Goal: Task Accomplishment & Management: Manage account settings

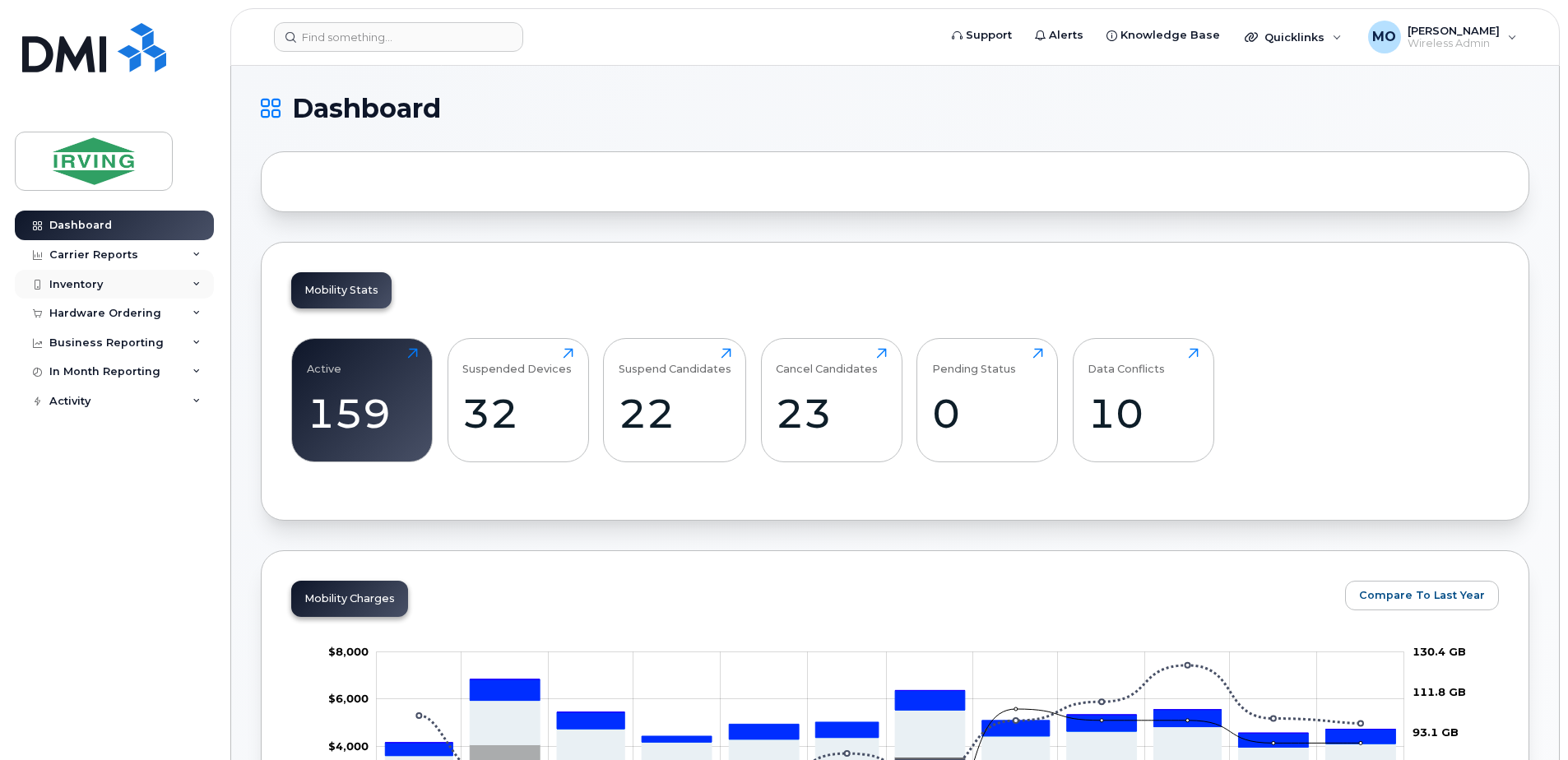
click at [101, 276] on div "Inventory" at bounding box center [113, 285] width 199 height 30
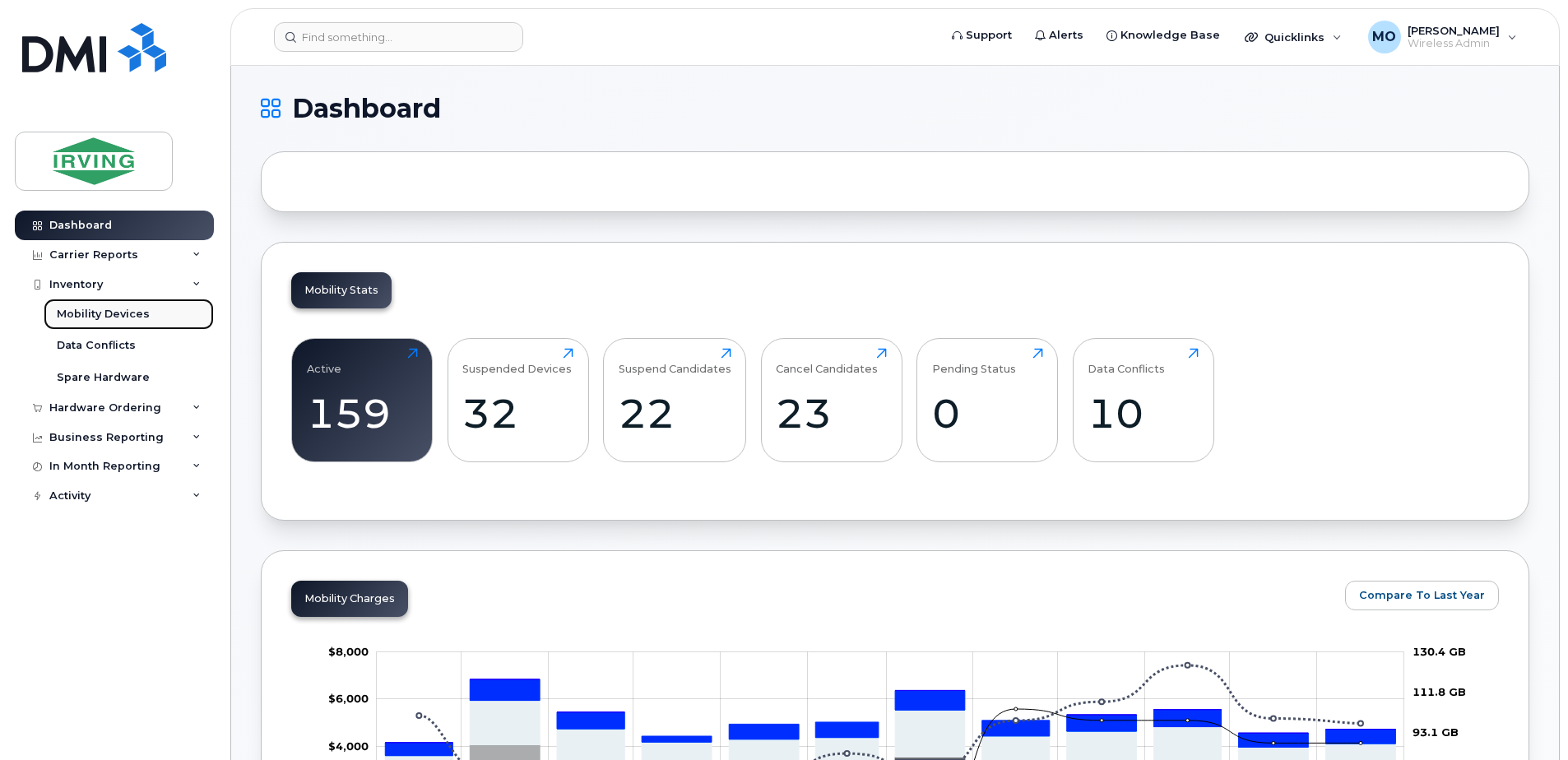
click at [89, 303] on link "Mobility Devices" at bounding box center [128, 314] width 170 height 32
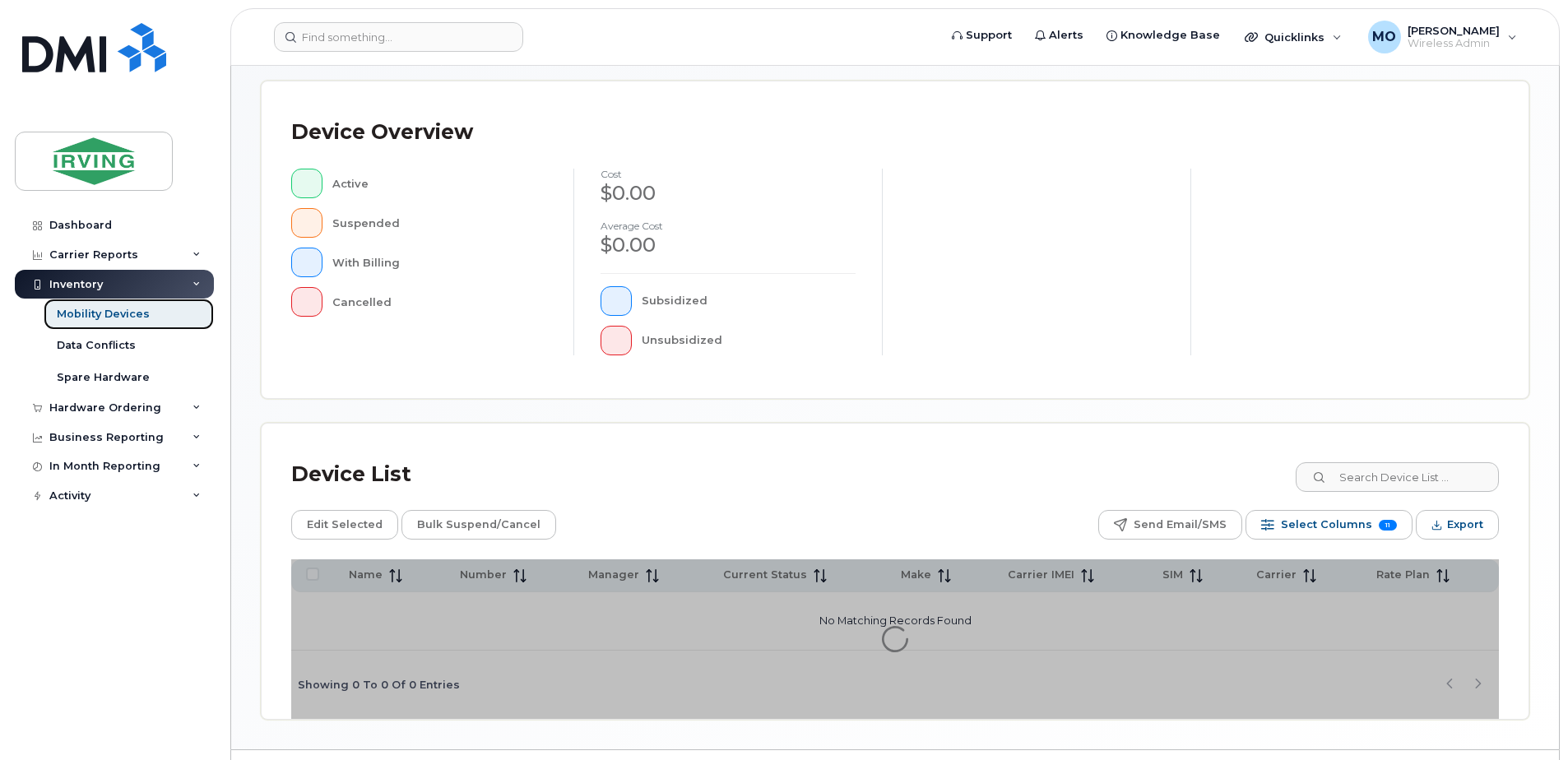
scroll to position [371, 0]
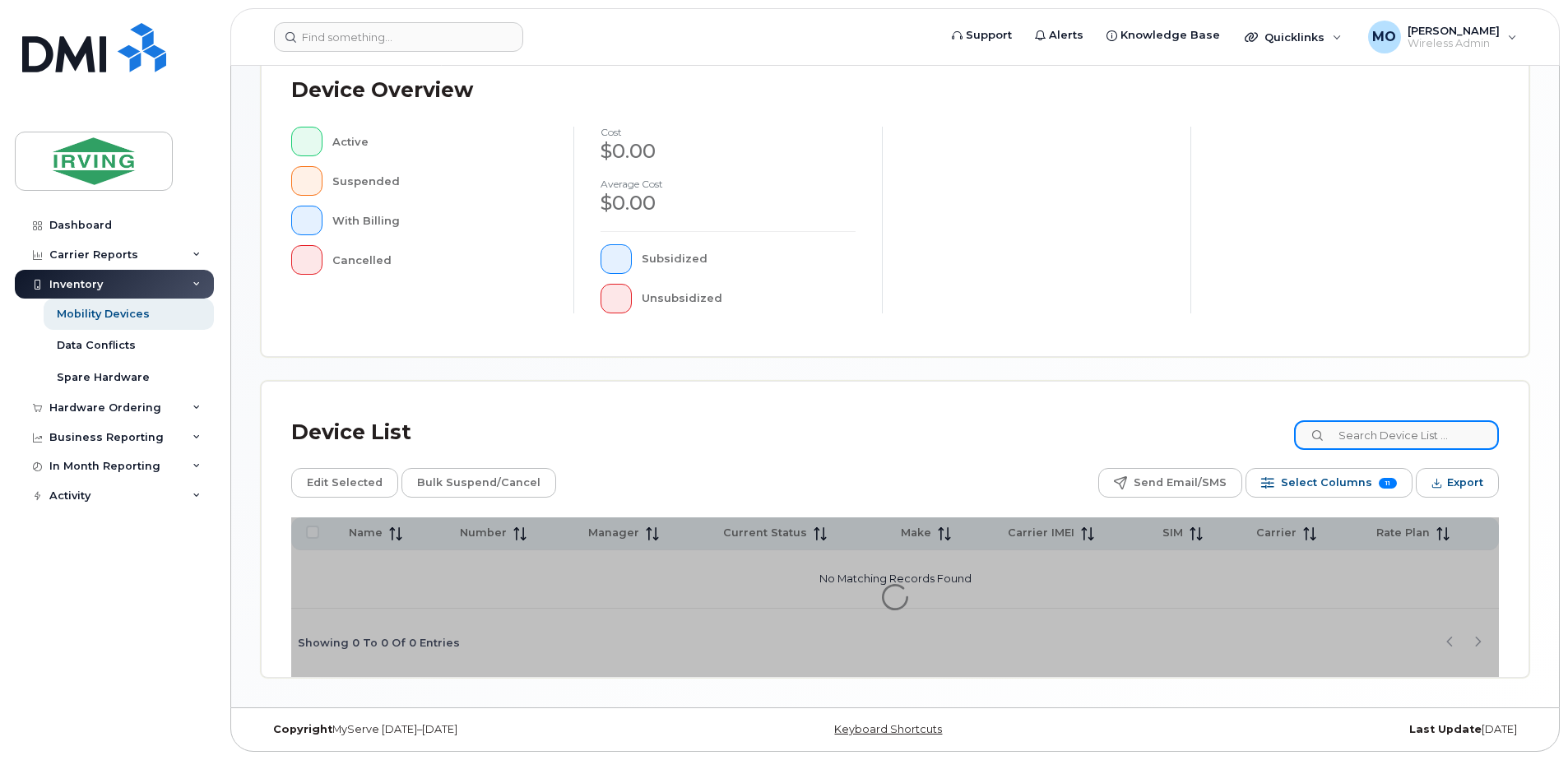
click at [1428, 438] on input at bounding box center [1396, 435] width 204 height 30
paste input "7823774015"
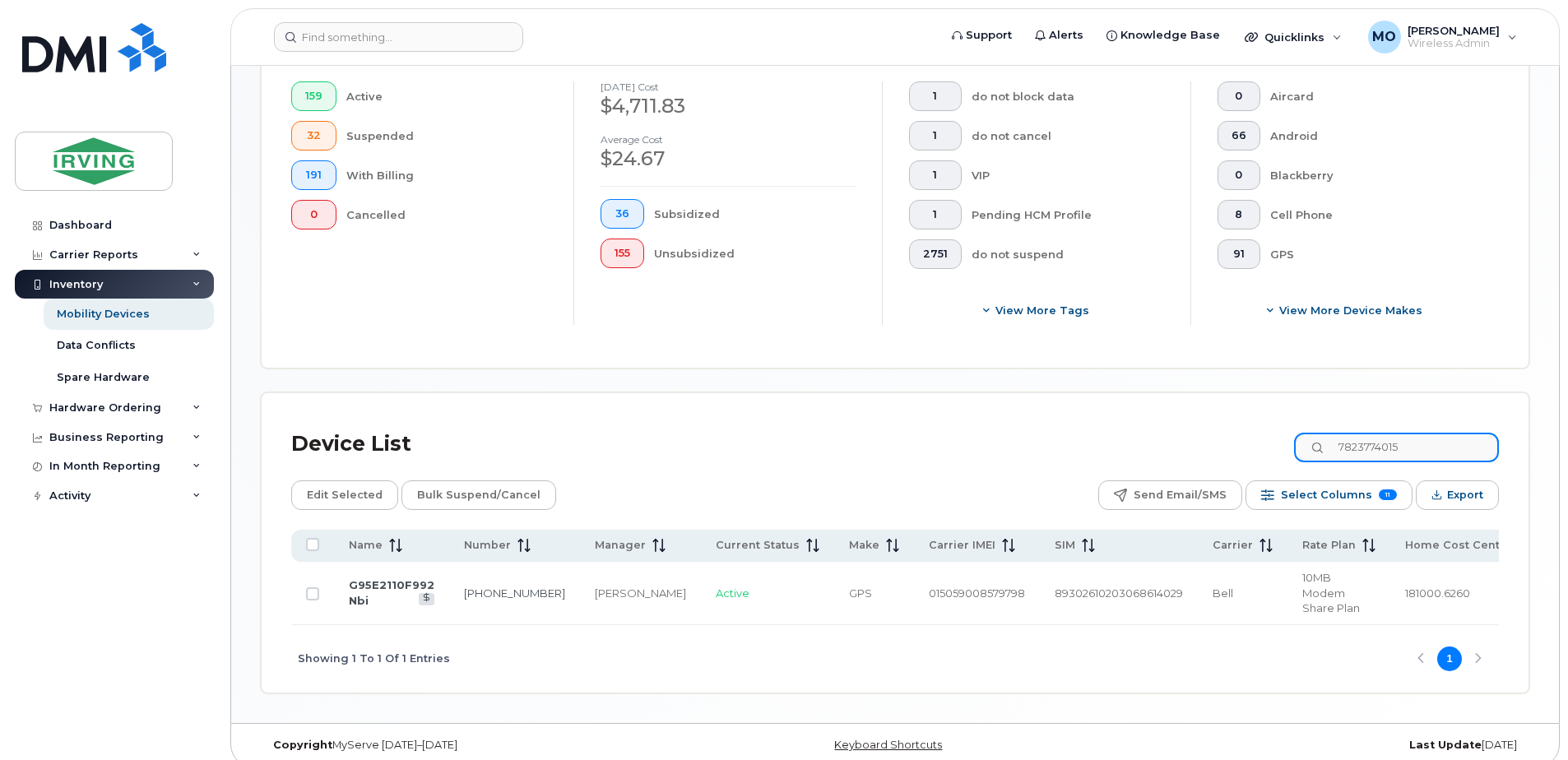
scroll to position [460, 0]
type input "7823774015"
click at [414, 580] on link "G95E2110F992 Nbi" at bounding box center [391, 592] width 86 height 29
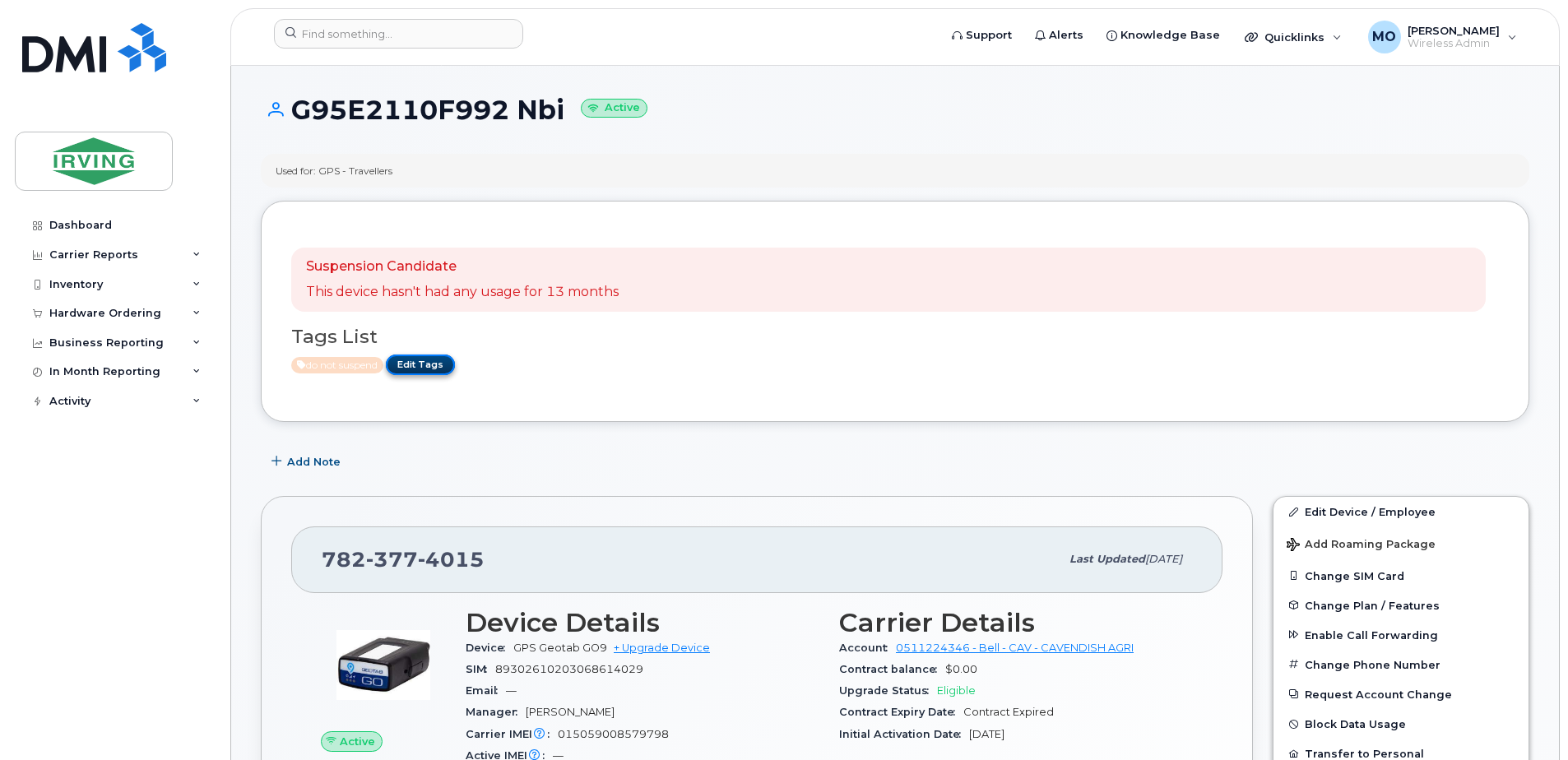
click at [442, 366] on link "Edit Tags" at bounding box center [420, 365] width 69 height 21
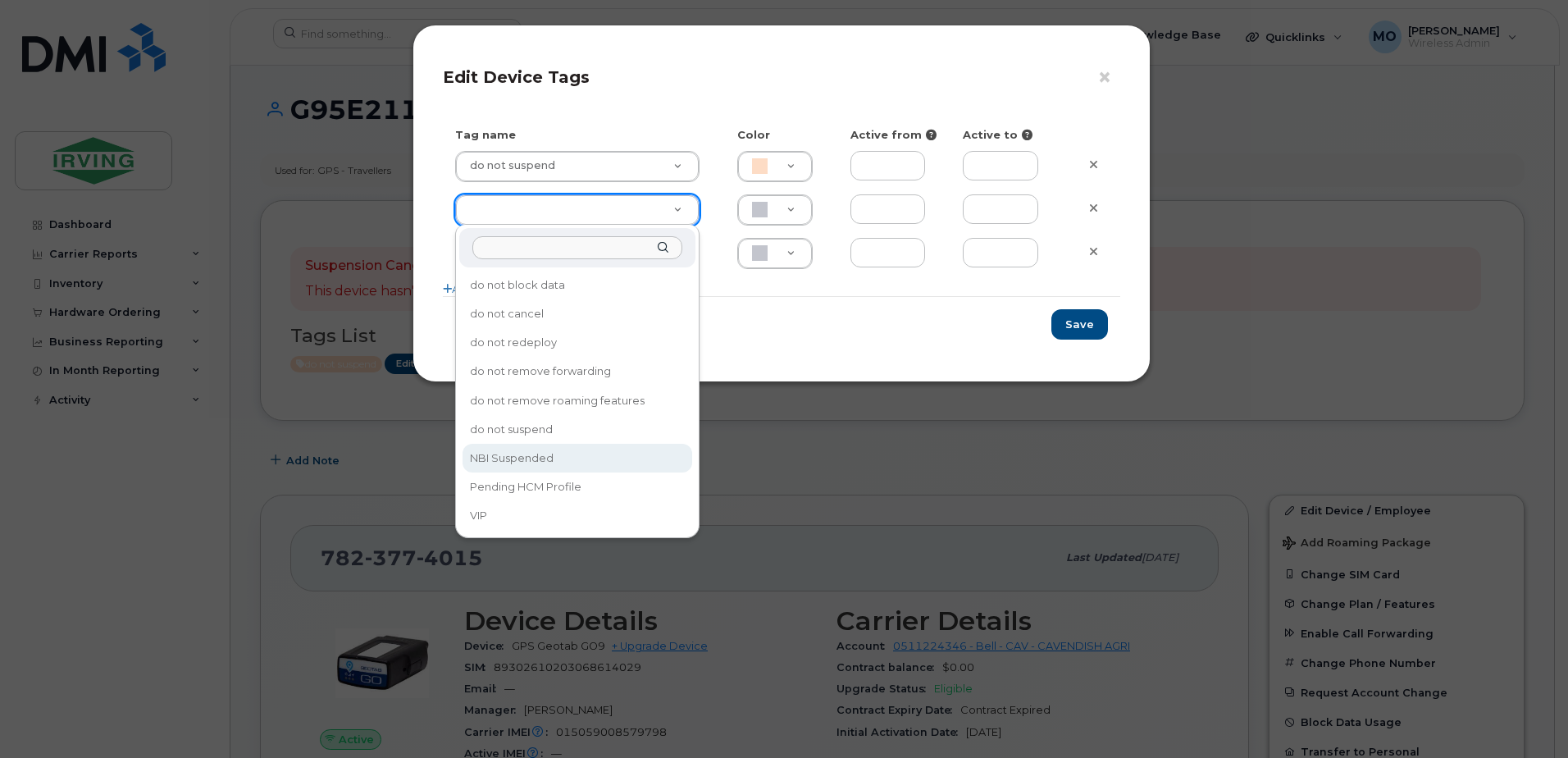
type input "NBI Suspended"
type input "ABD3FF"
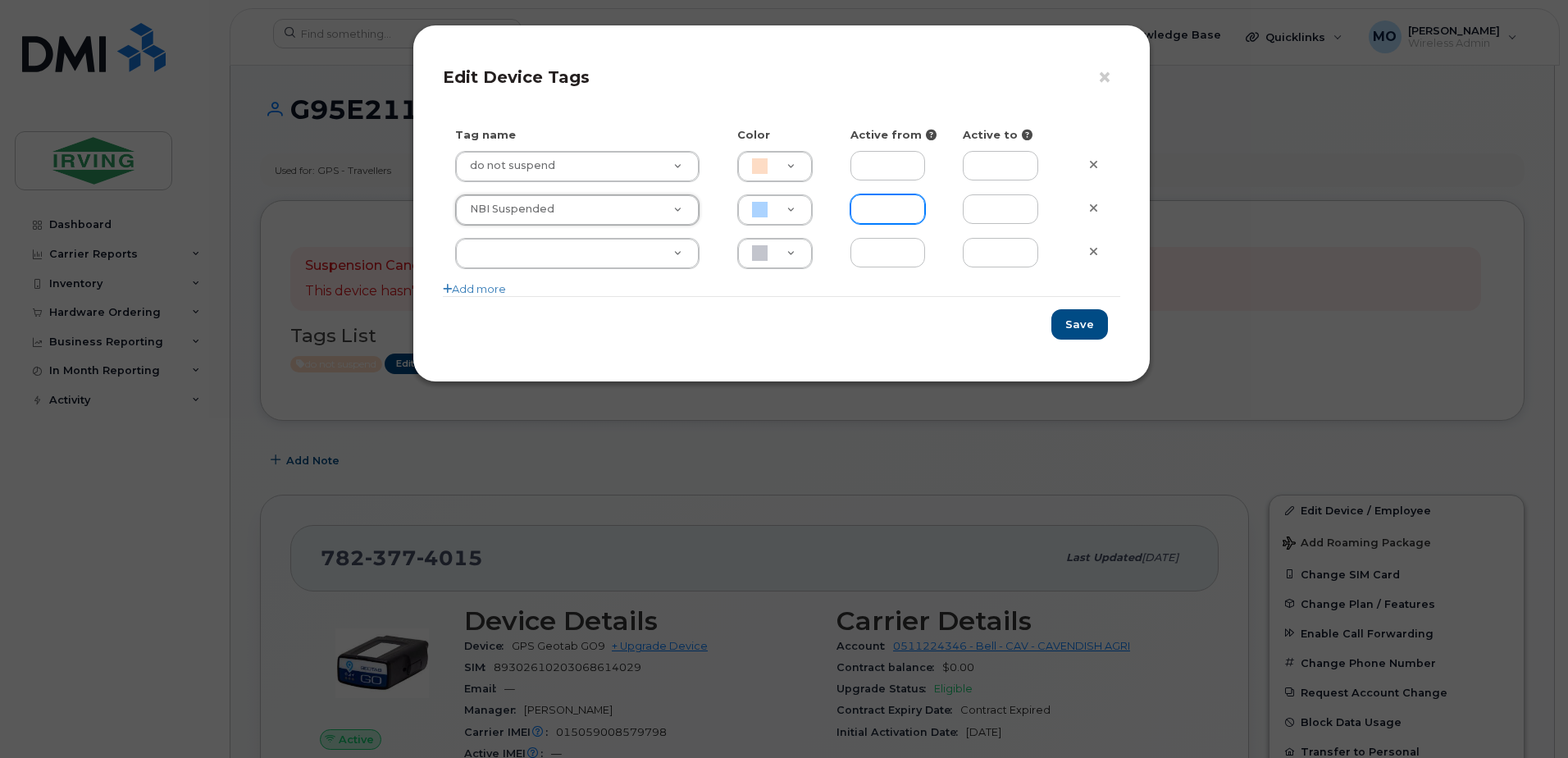
click at [905, 216] on input "text" at bounding box center [888, 208] width 75 height 30
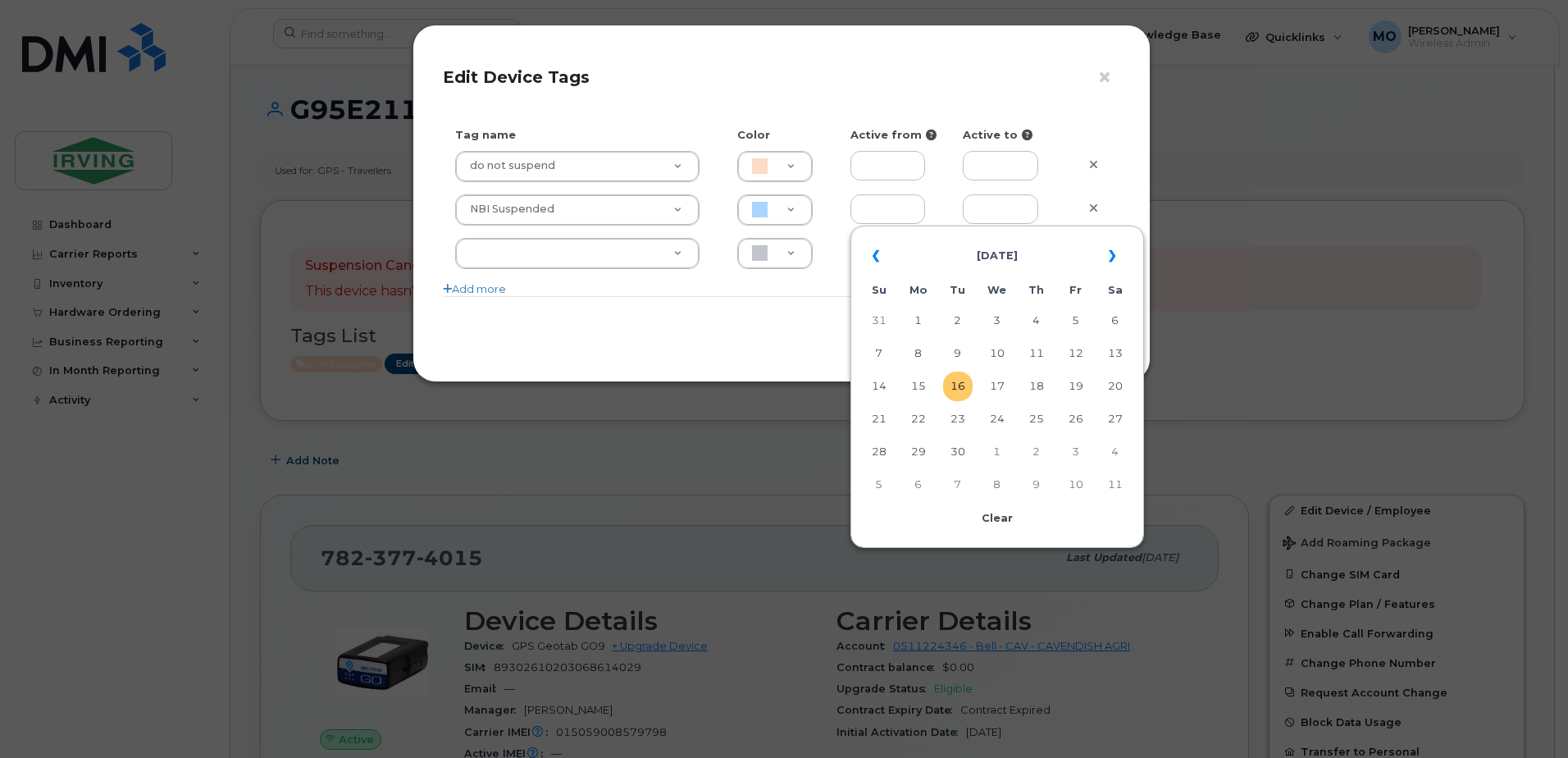
click at [959, 392] on td "16" at bounding box center [958, 386] width 30 height 30
type input "[DATE]"
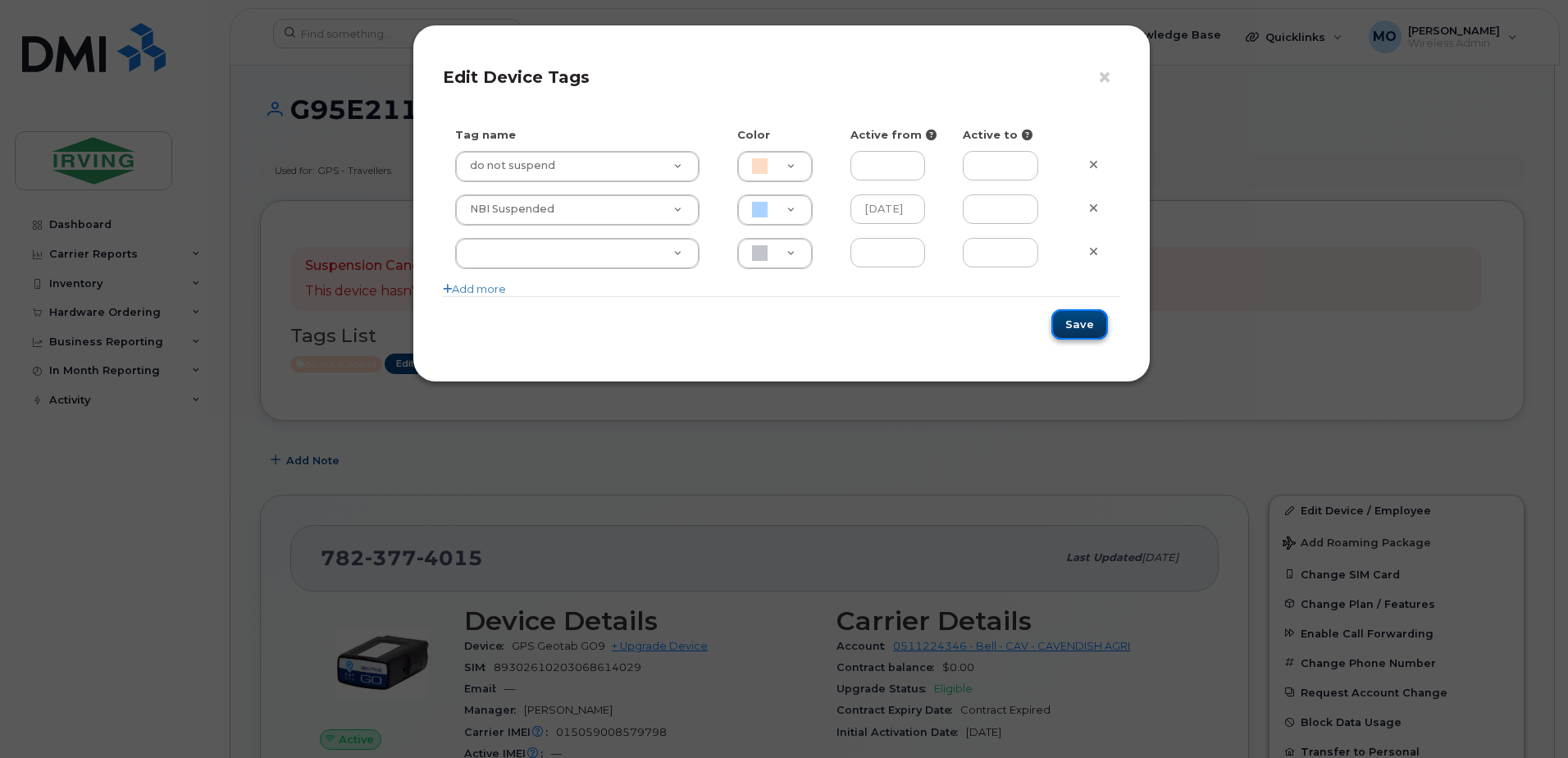
click at [1082, 318] on button "Save" at bounding box center [1079, 324] width 57 height 31
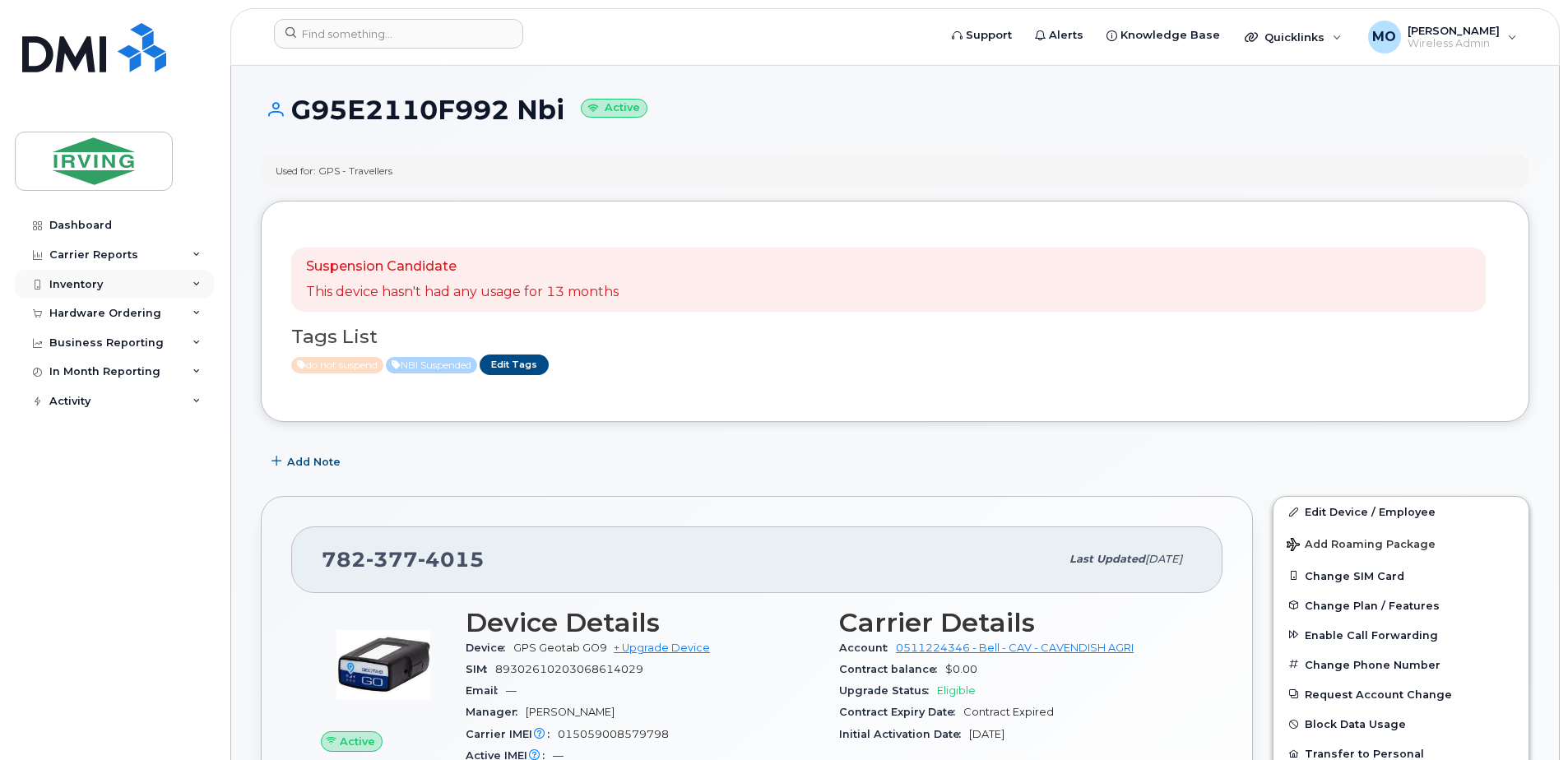
click at [93, 283] on div "Inventory" at bounding box center [76, 285] width 53 height 14
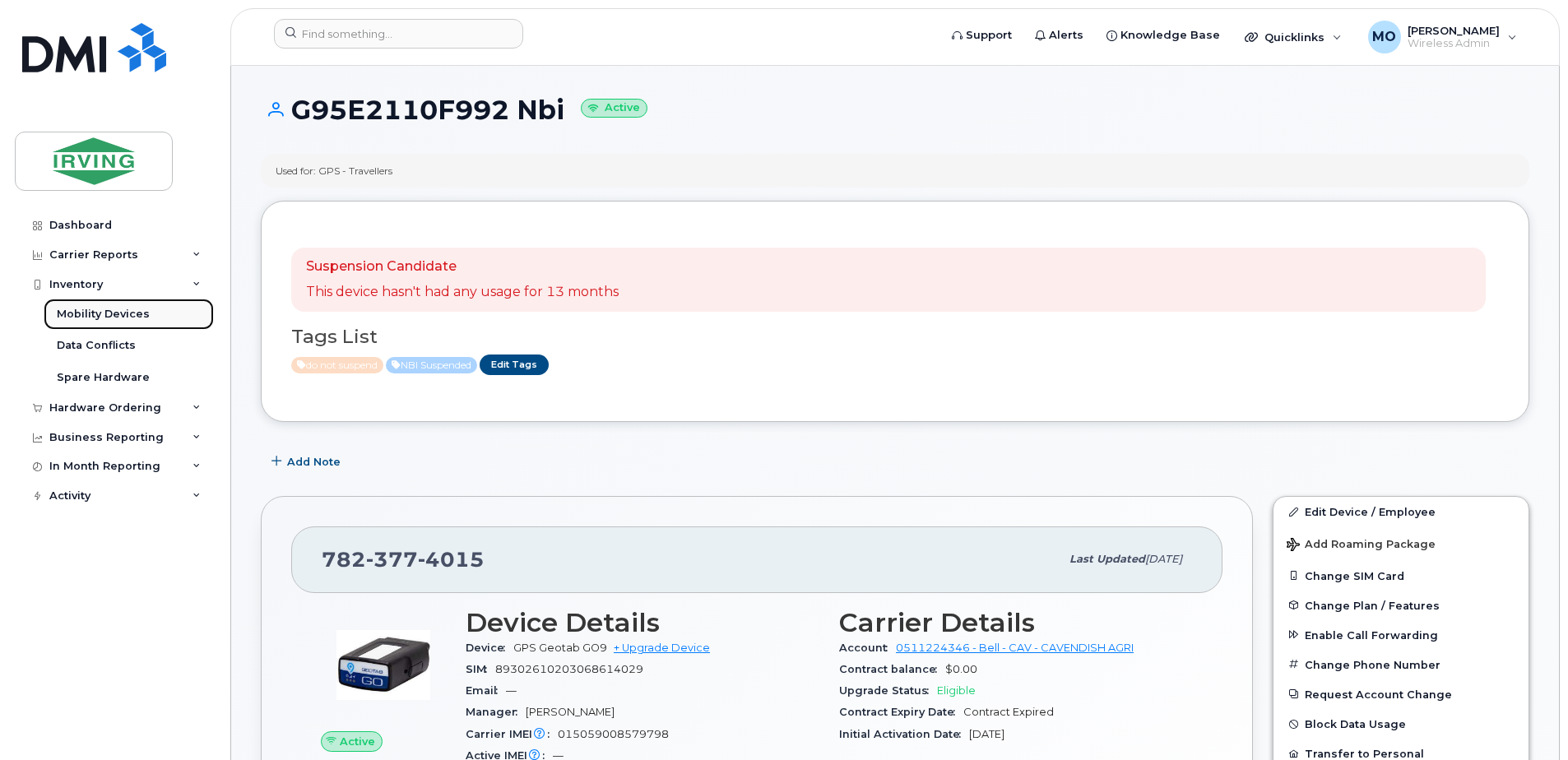
click at [137, 311] on div "Mobility Devices" at bounding box center [103, 314] width 93 height 14
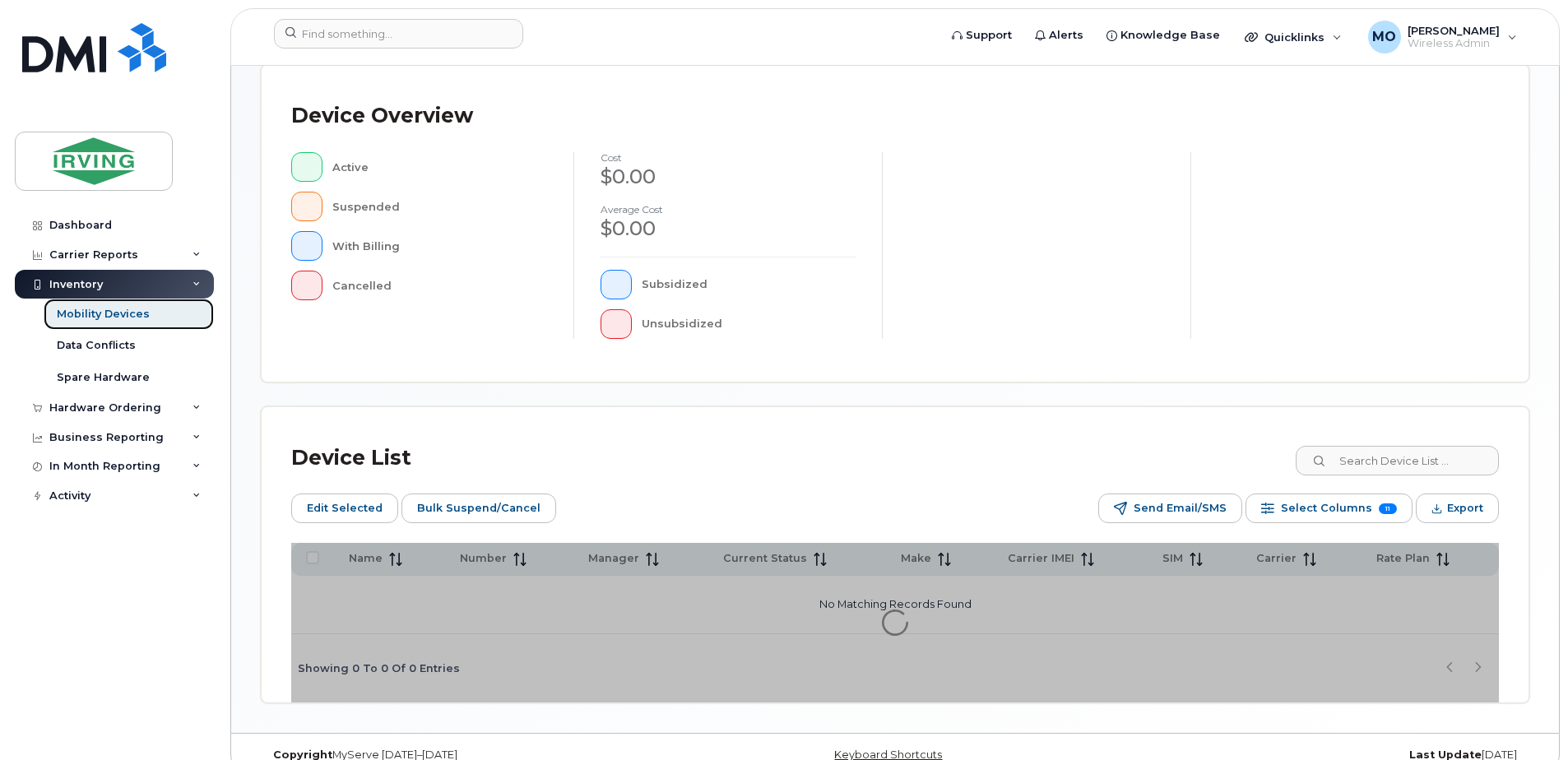
scroll to position [401, 0]
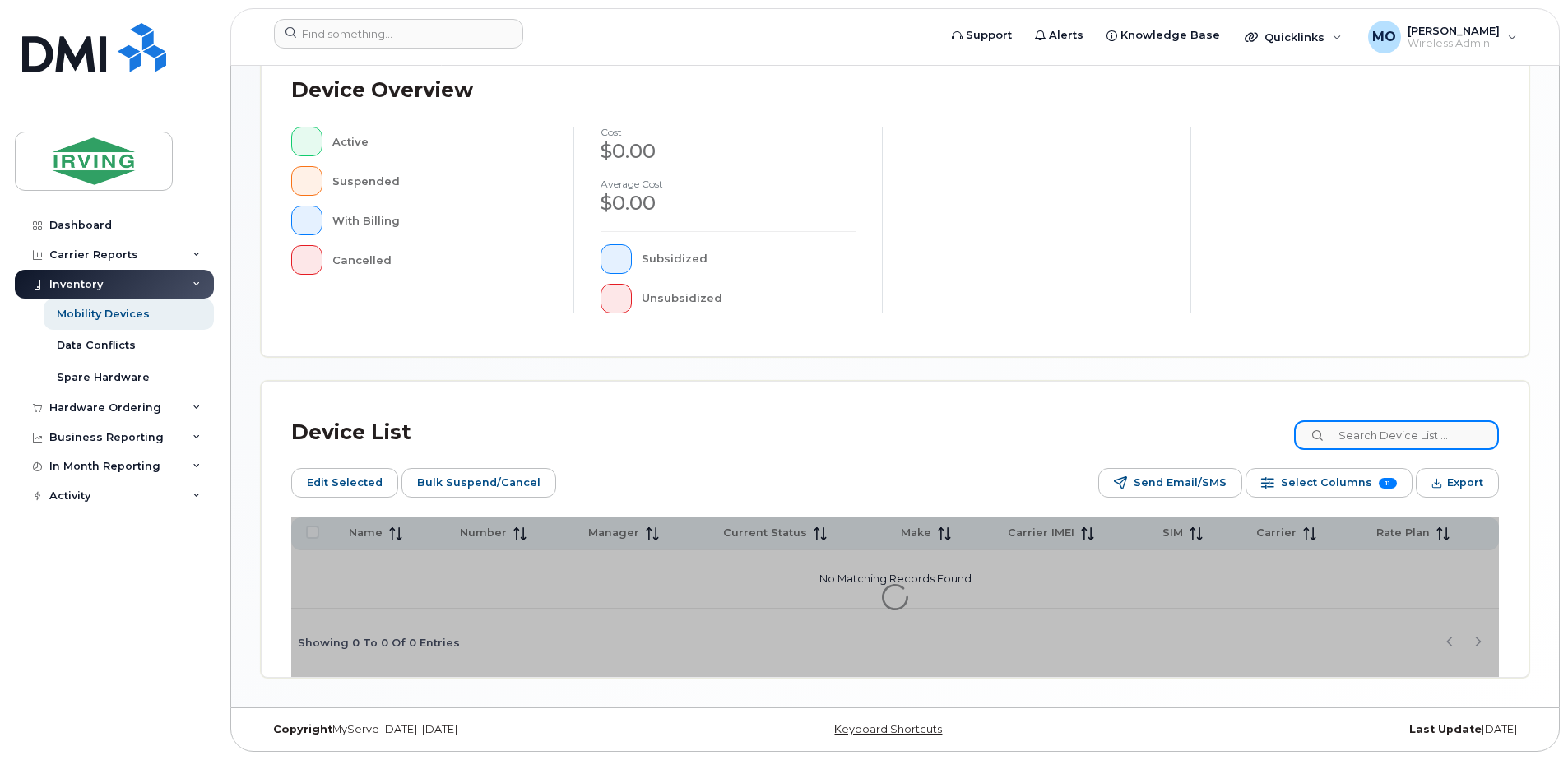
click at [1408, 438] on input at bounding box center [1396, 435] width 204 height 30
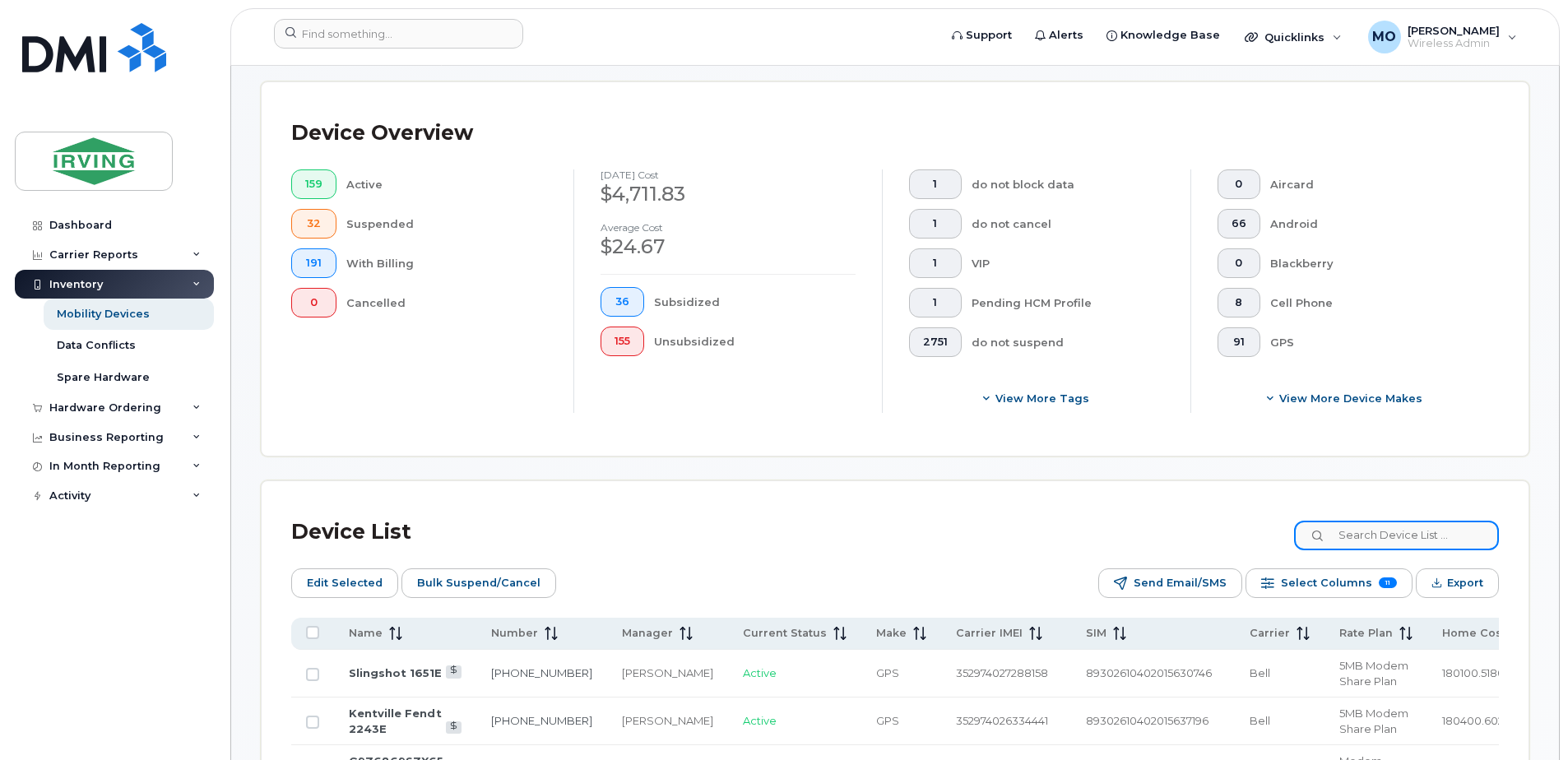
click at [1391, 526] on input at bounding box center [1396, 535] width 204 height 30
paste input "9023946534"
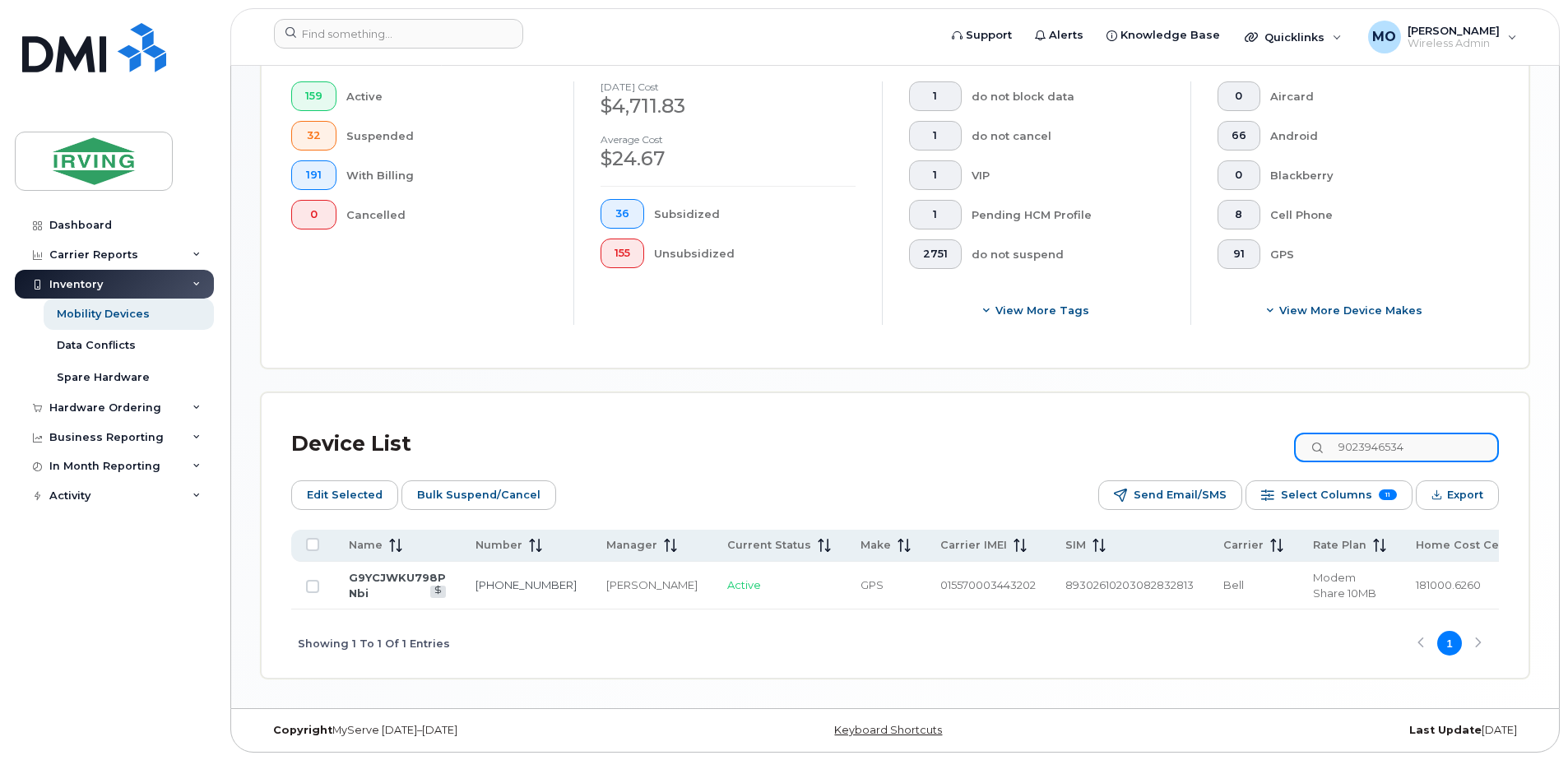
scroll to position [490, 0]
type input "9023946534"
click at [399, 582] on link "G9YCJWKU798P Nbi" at bounding box center [397, 584] width 97 height 29
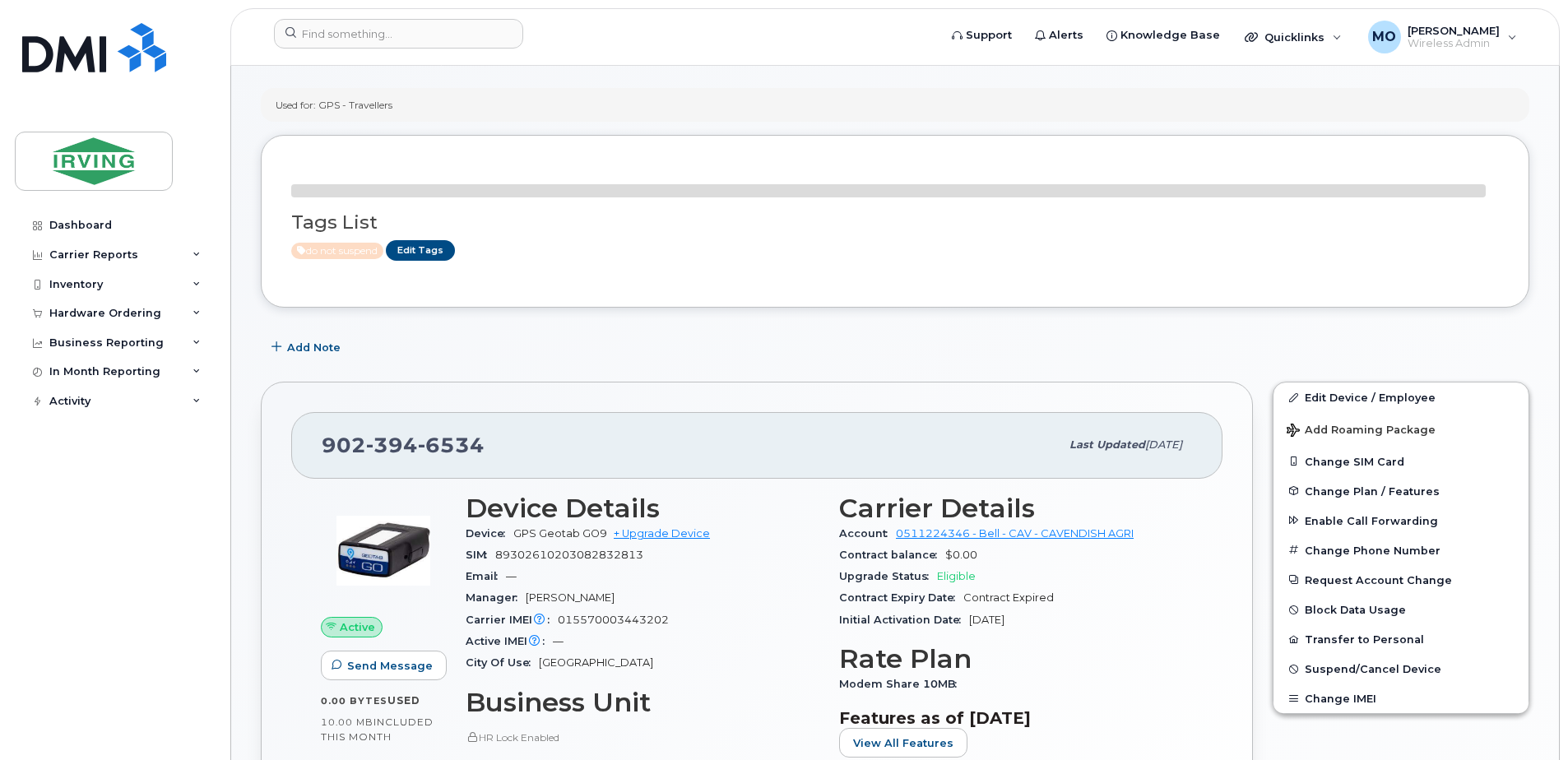
scroll to position [165, 0]
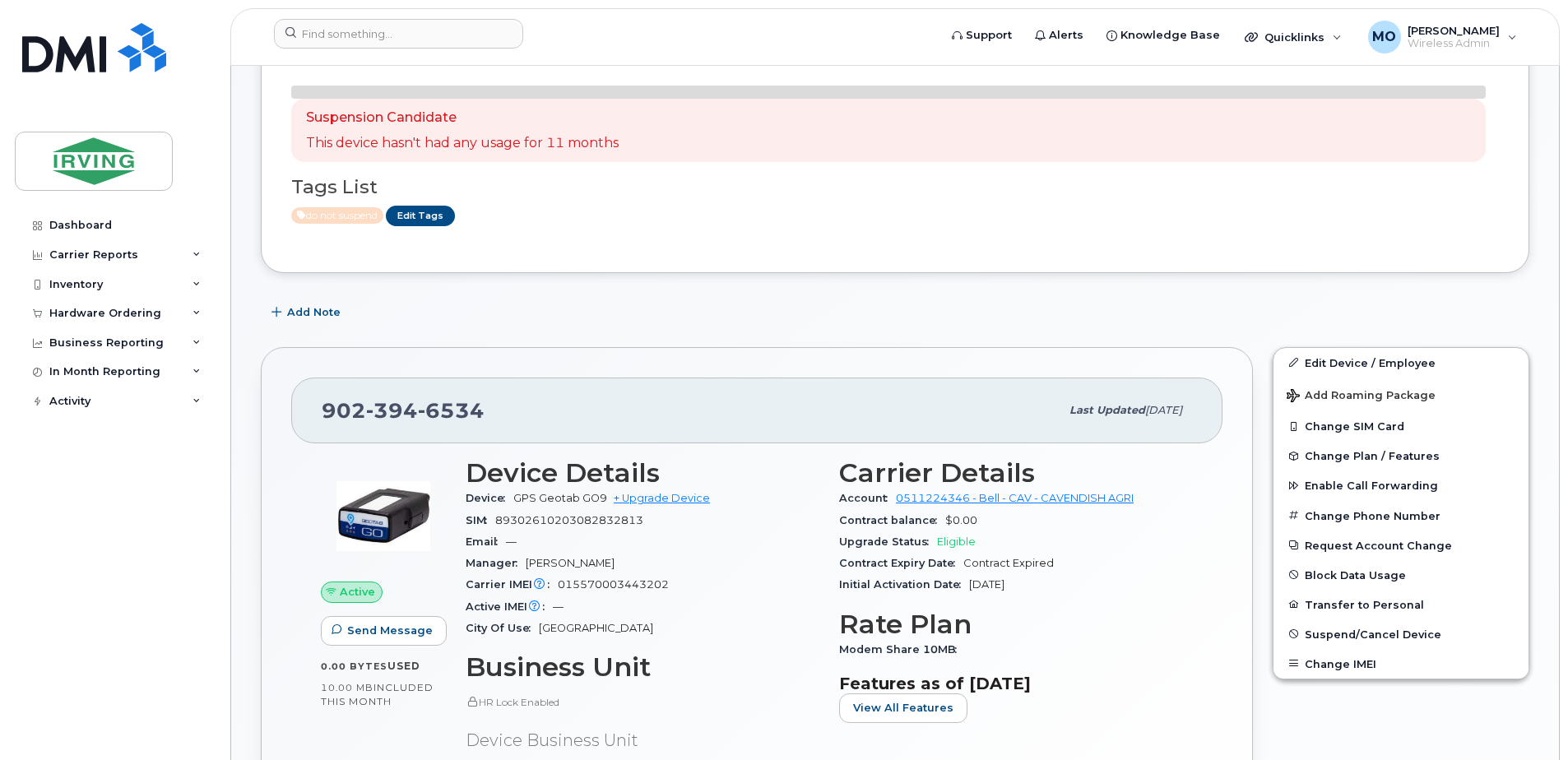
click at [430, 149] on p "This device hasn't had any usage for 11 months" at bounding box center [462, 143] width 313 height 19
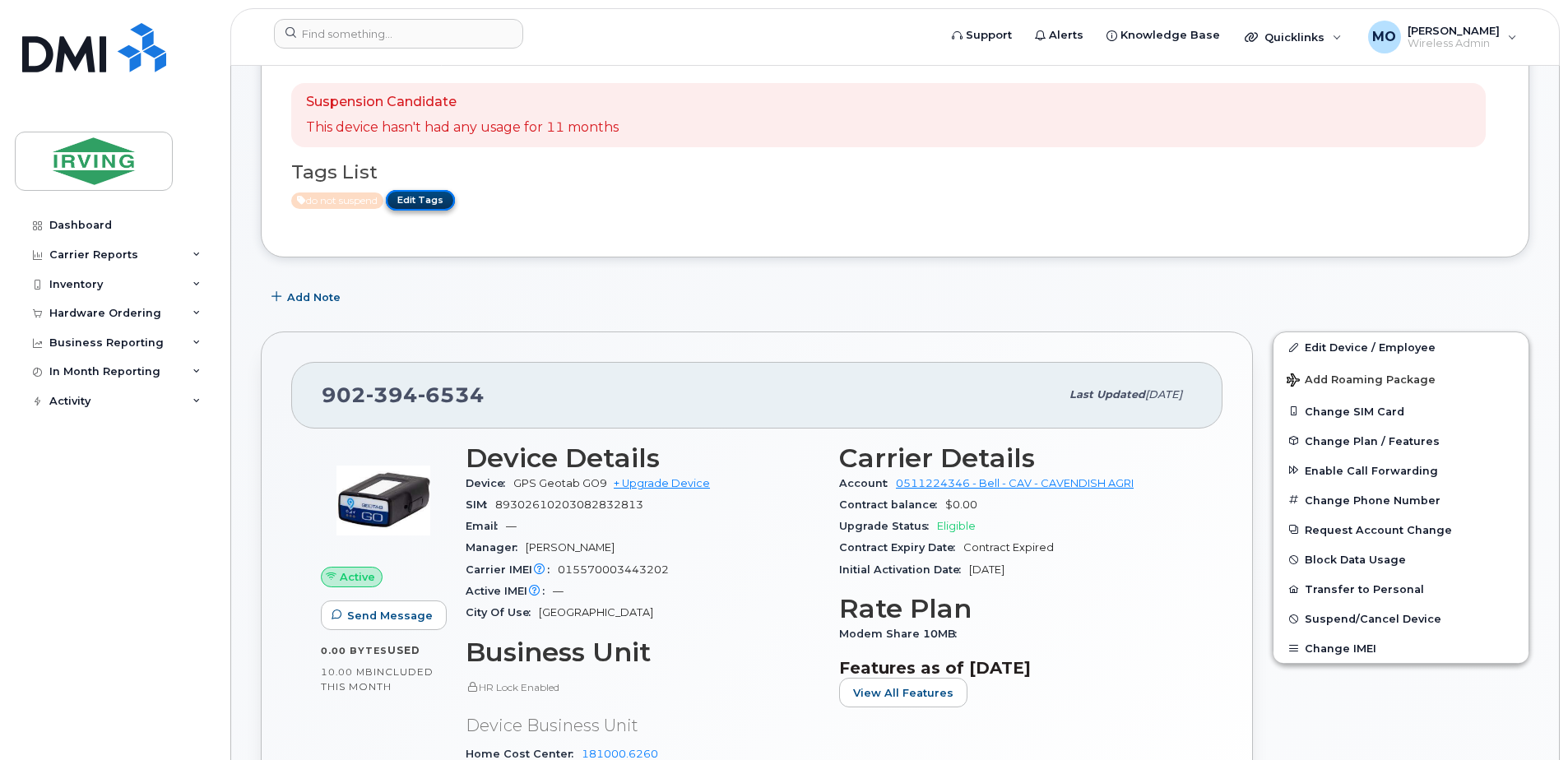
click at [443, 211] on link "Edit Tags" at bounding box center [420, 200] width 69 height 21
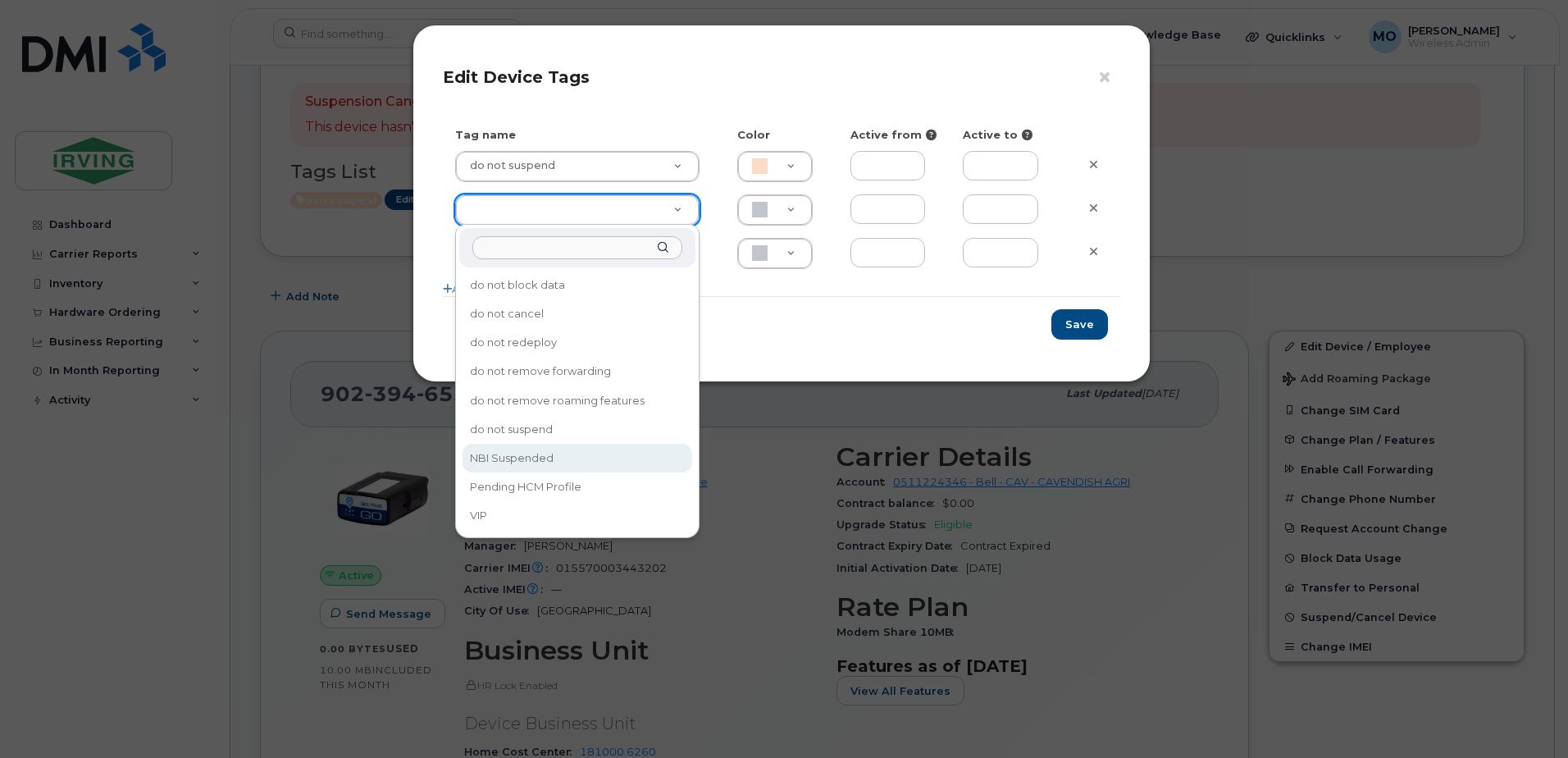
type input "NBI Suspended"
type input "ABD3FF"
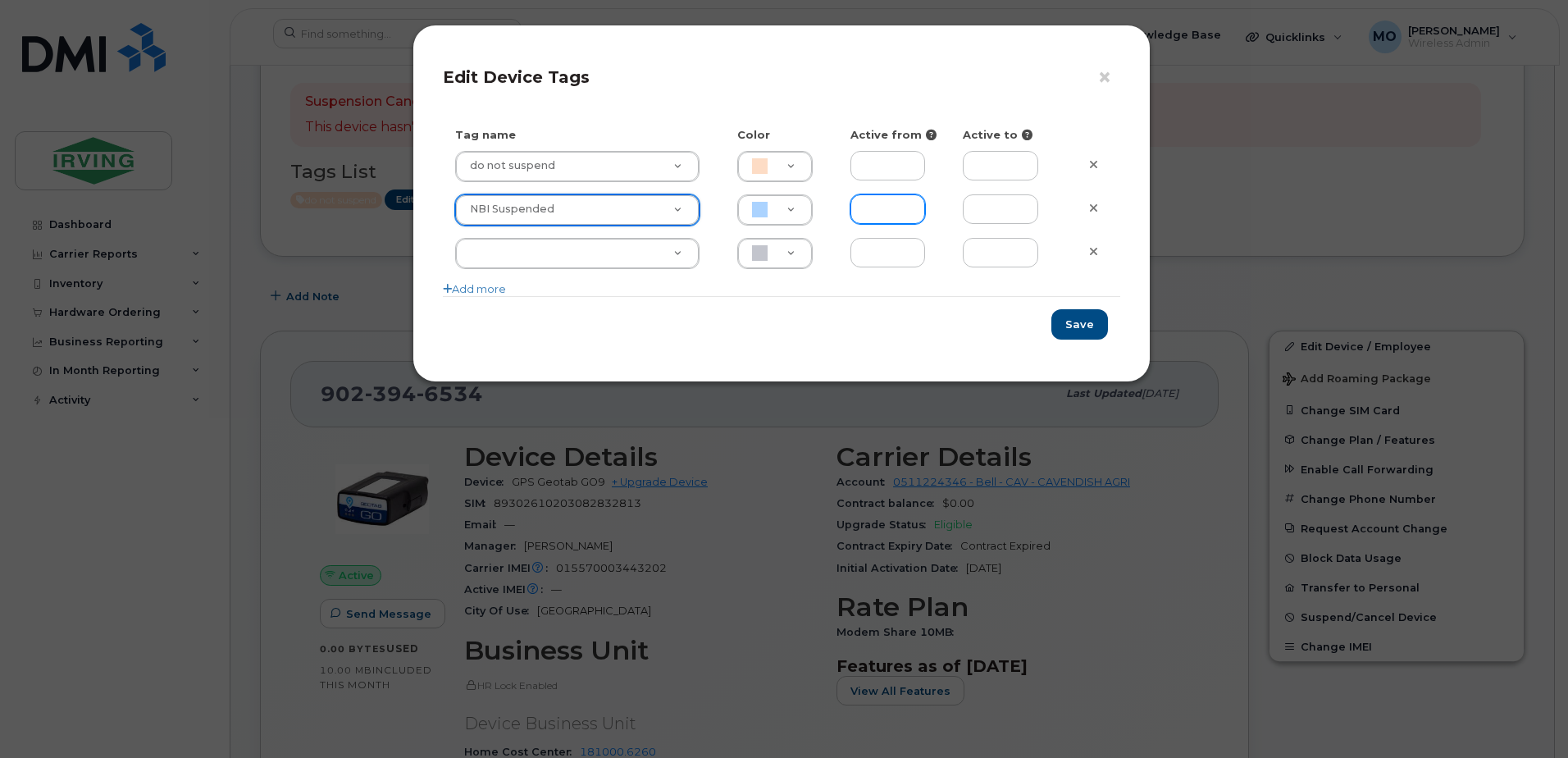
click at [915, 211] on input "text" at bounding box center [888, 208] width 75 height 30
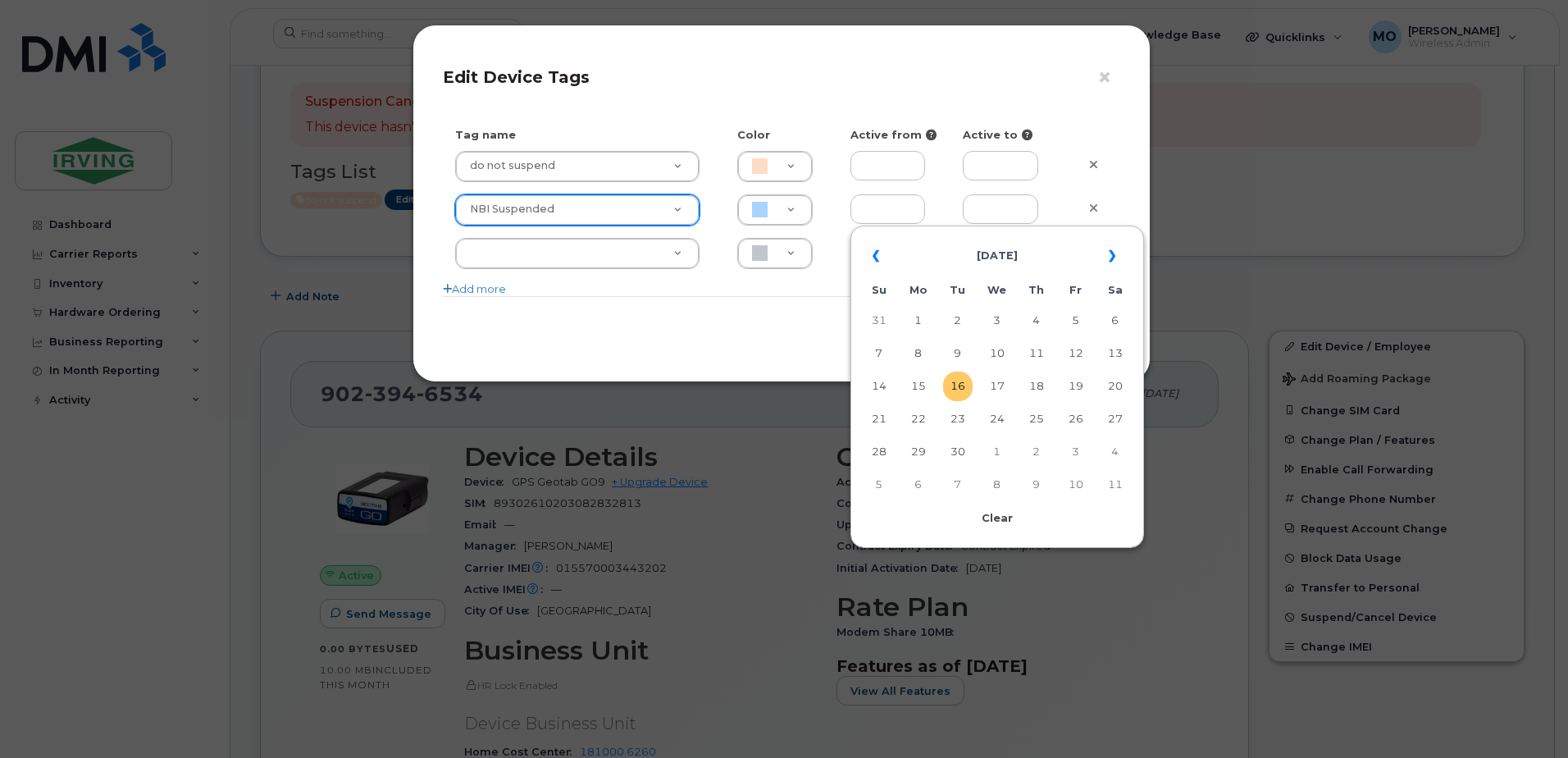
click at [959, 385] on td "16" at bounding box center [958, 386] width 30 height 30
type input "2025-09-16"
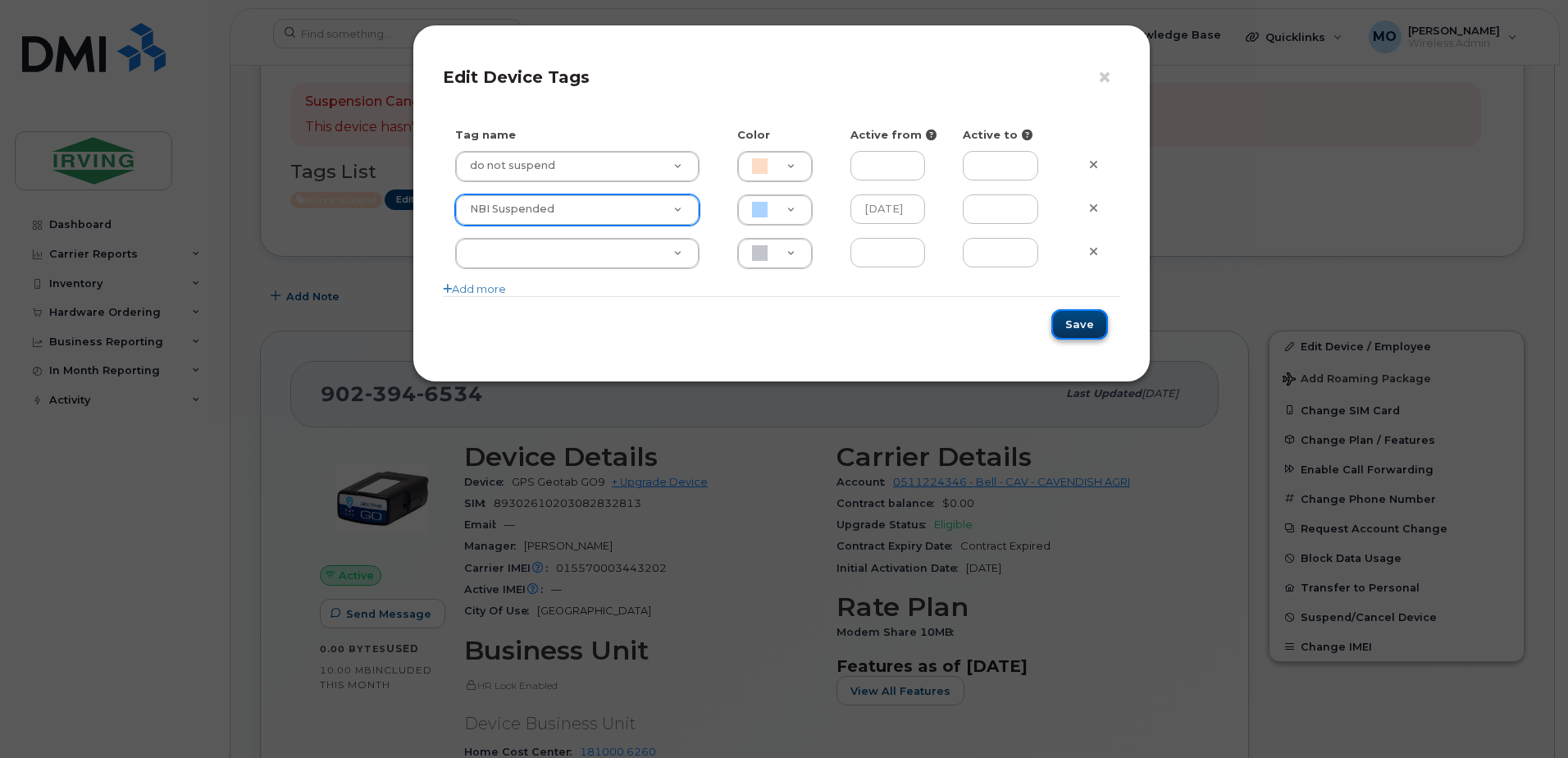
click at [1082, 318] on button "Save" at bounding box center [1079, 324] width 57 height 31
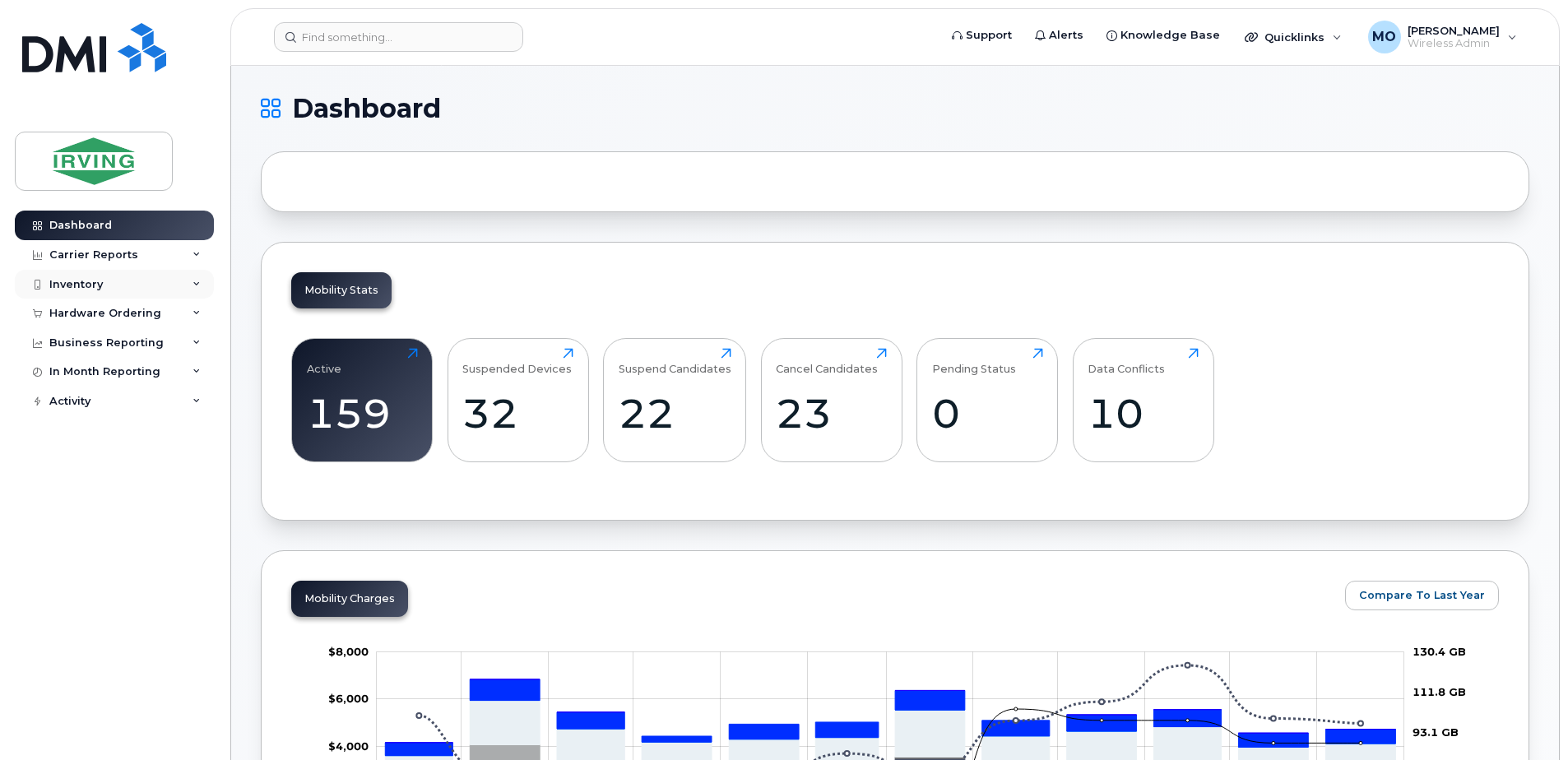
click at [98, 283] on div "Inventory" at bounding box center [76, 285] width 53 height 14
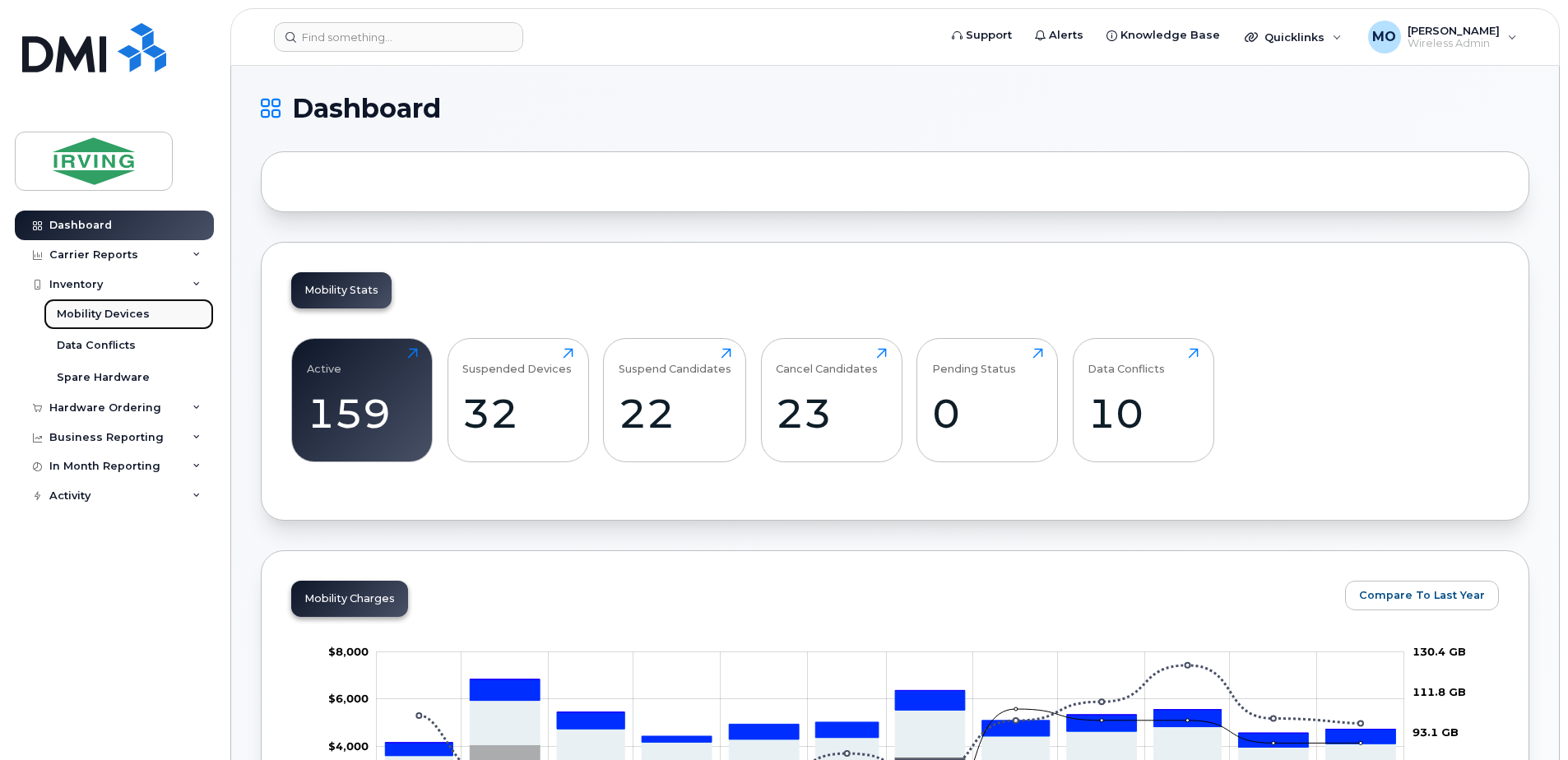
click at [113, 310] on div "Mobility Devices" at bounding box center [103, 314] width 93 height 14
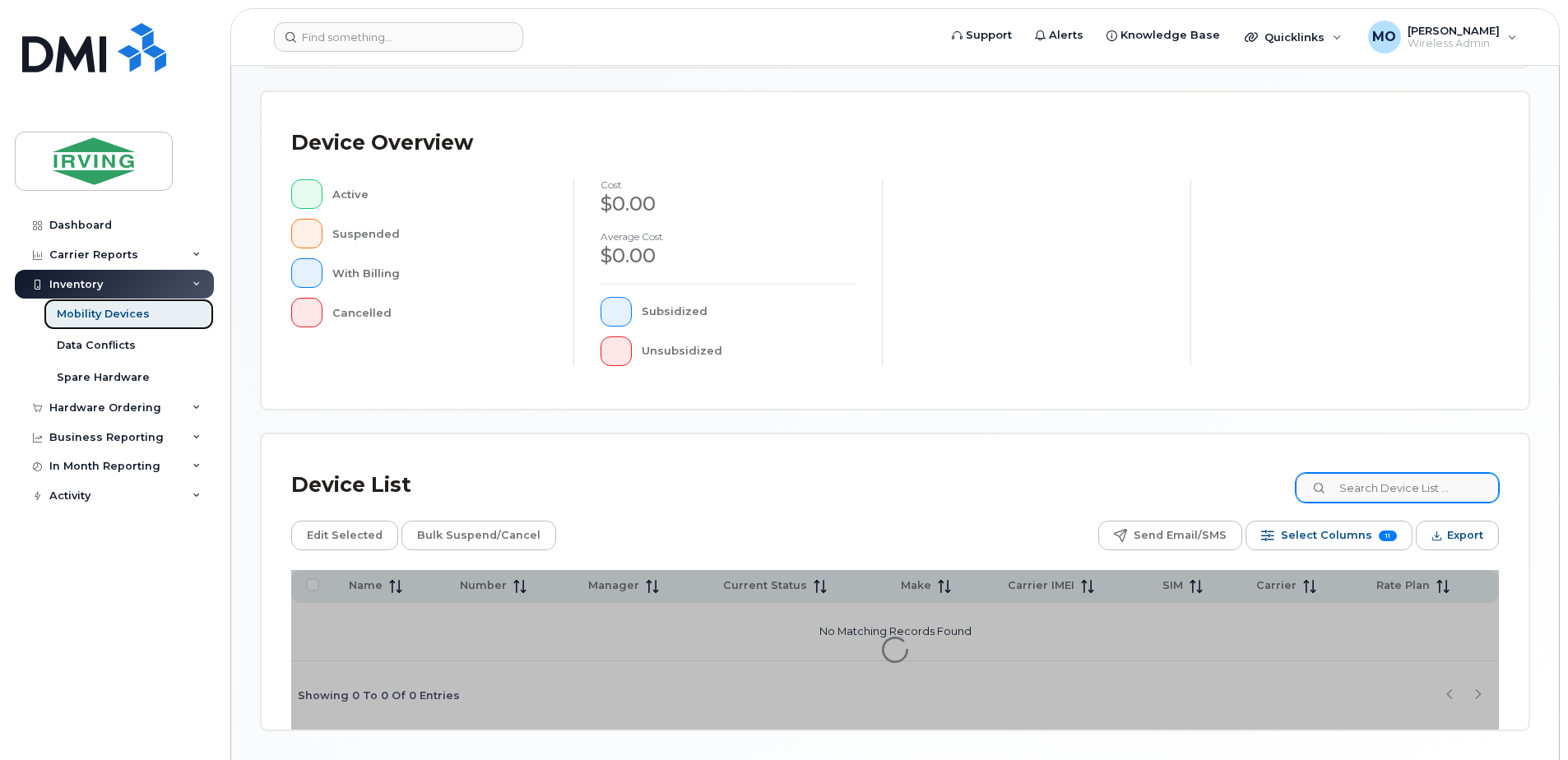
scroll to position [371, 0]
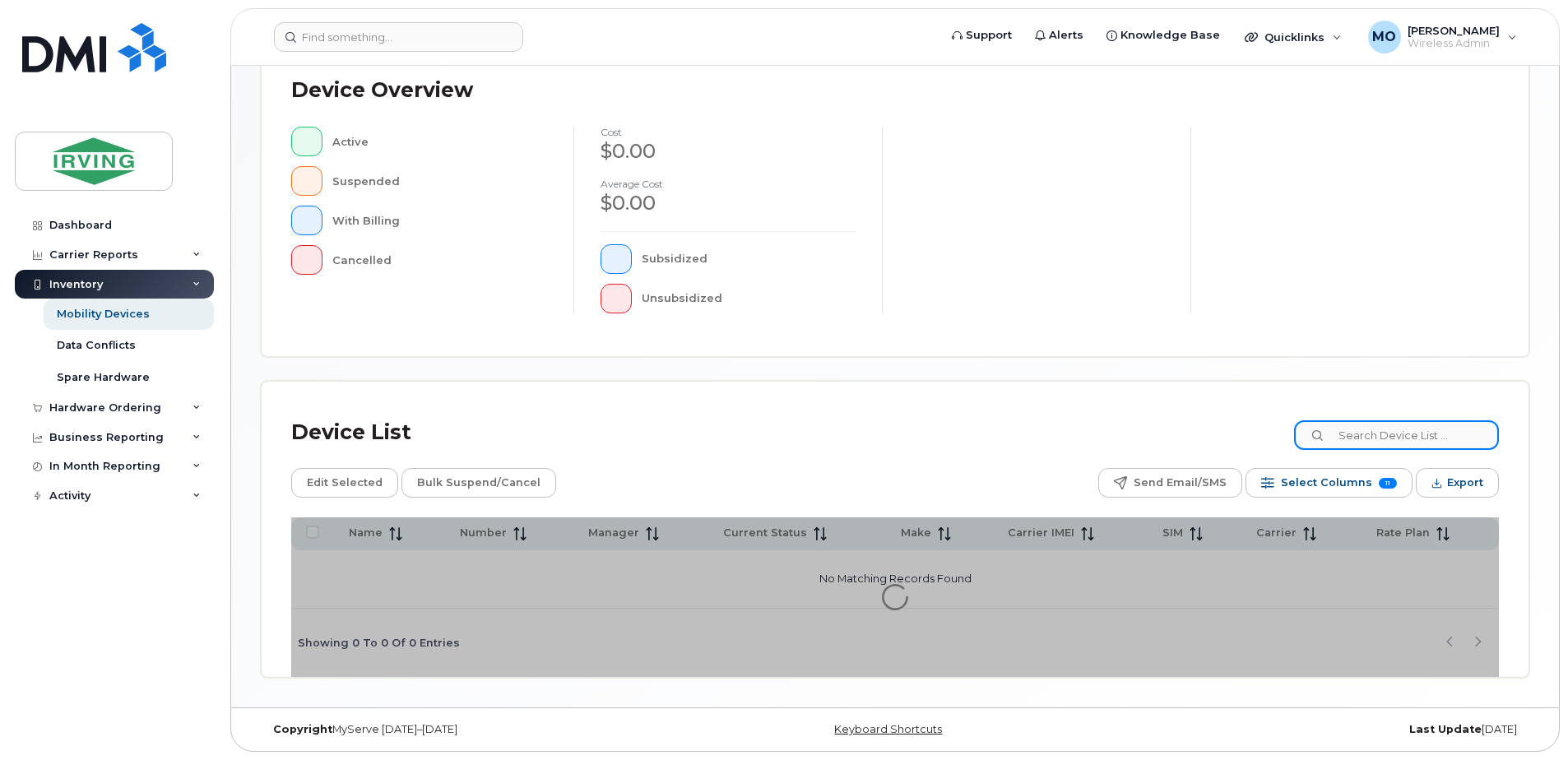
click at [1400, 431] on input at bounding box center [1396, 435] width 204 height 30
paste input "7823772193"
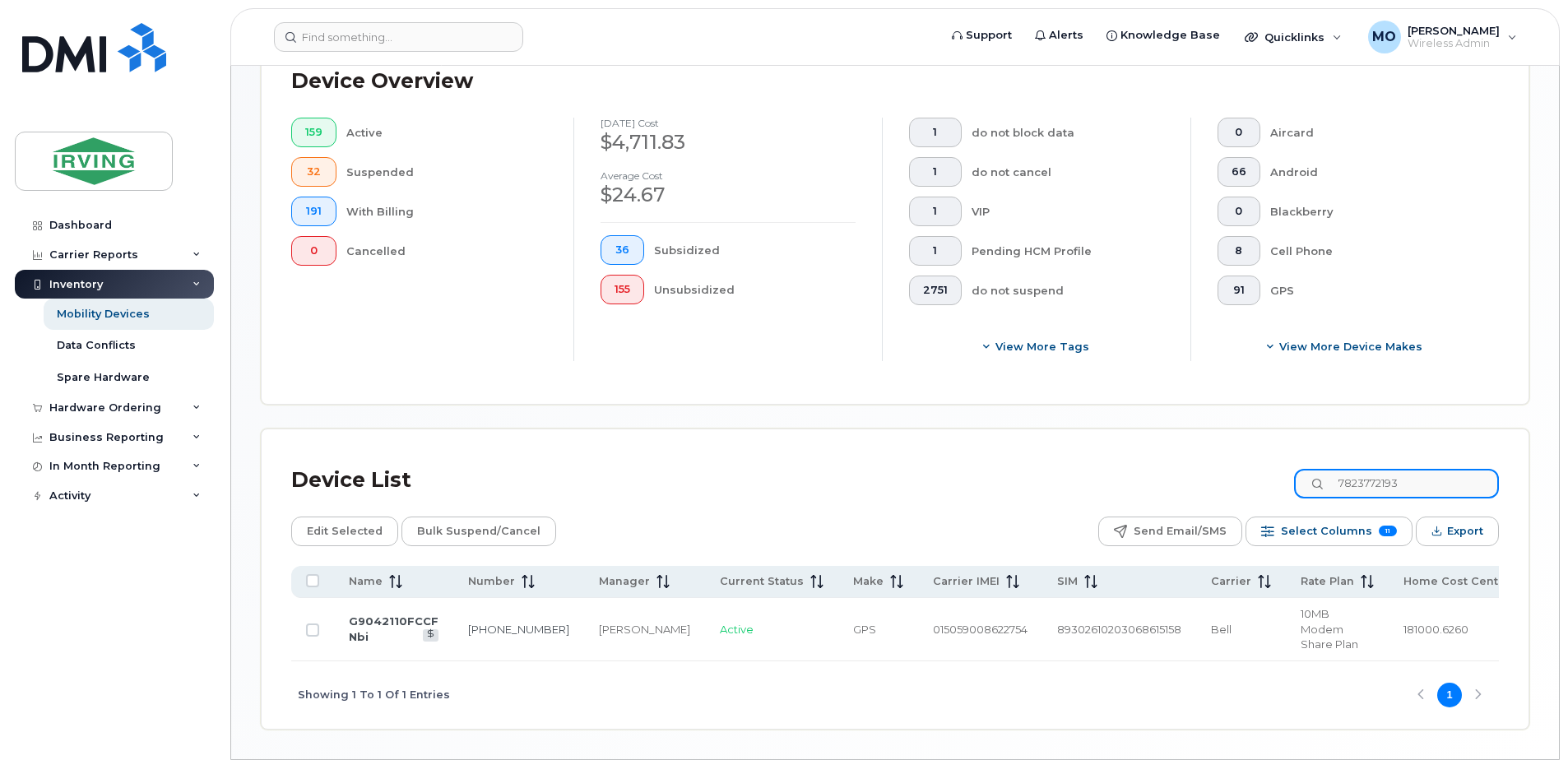
scroll to position [460, 0]
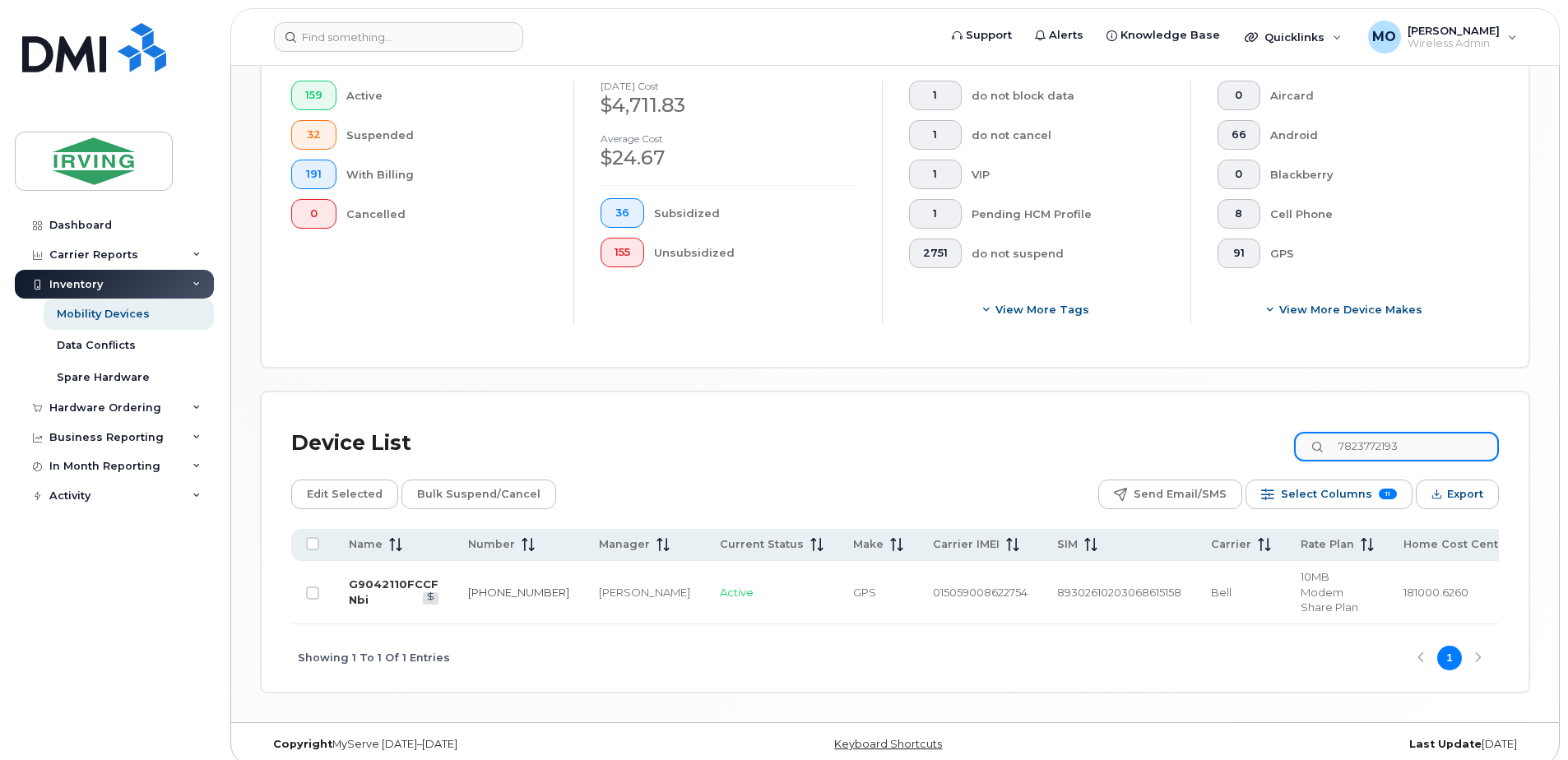
type input "7823772193"
click at [410, 577] on link "G9042110FCCF Nbi" at bounding box center [394, 592] width 90 height 29
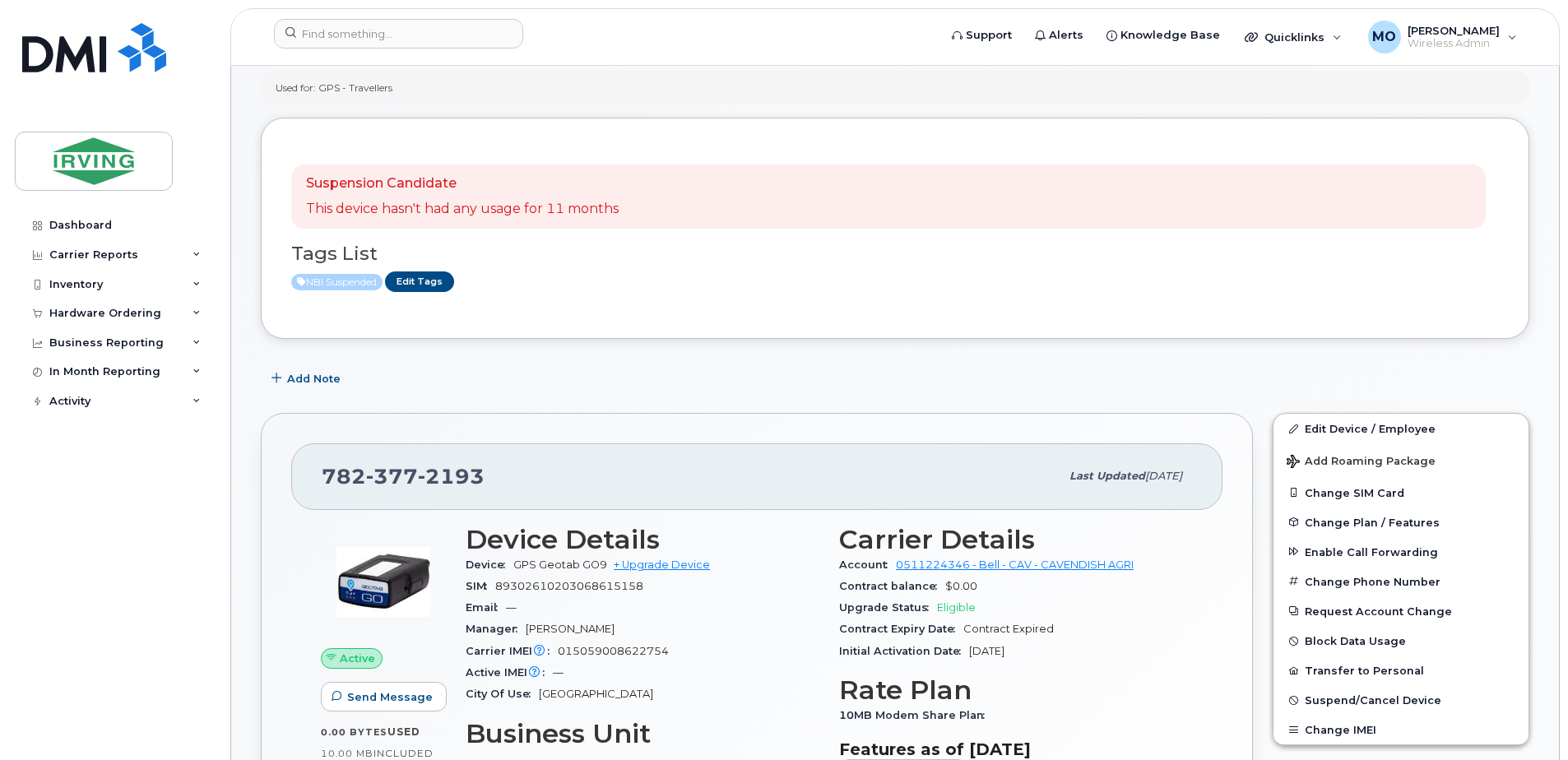
scroll to position [82, 0]
click at [95, 283] on div "Inventory" at bounding box center [76, 285] width 53 height 14
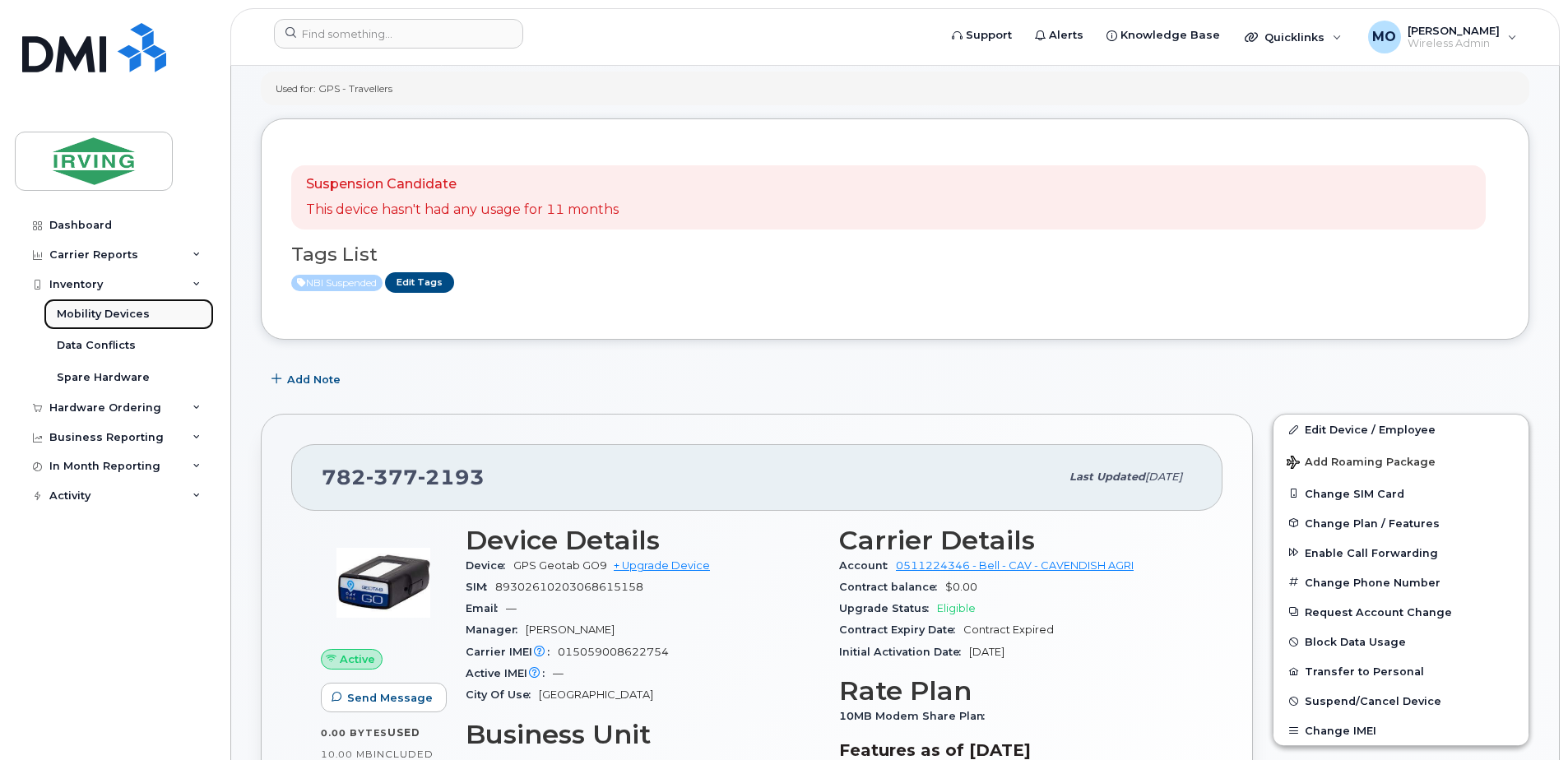
click at [140, 309] on div "Mobility Devices" at bounding box center [103, 314] width 93 height 14
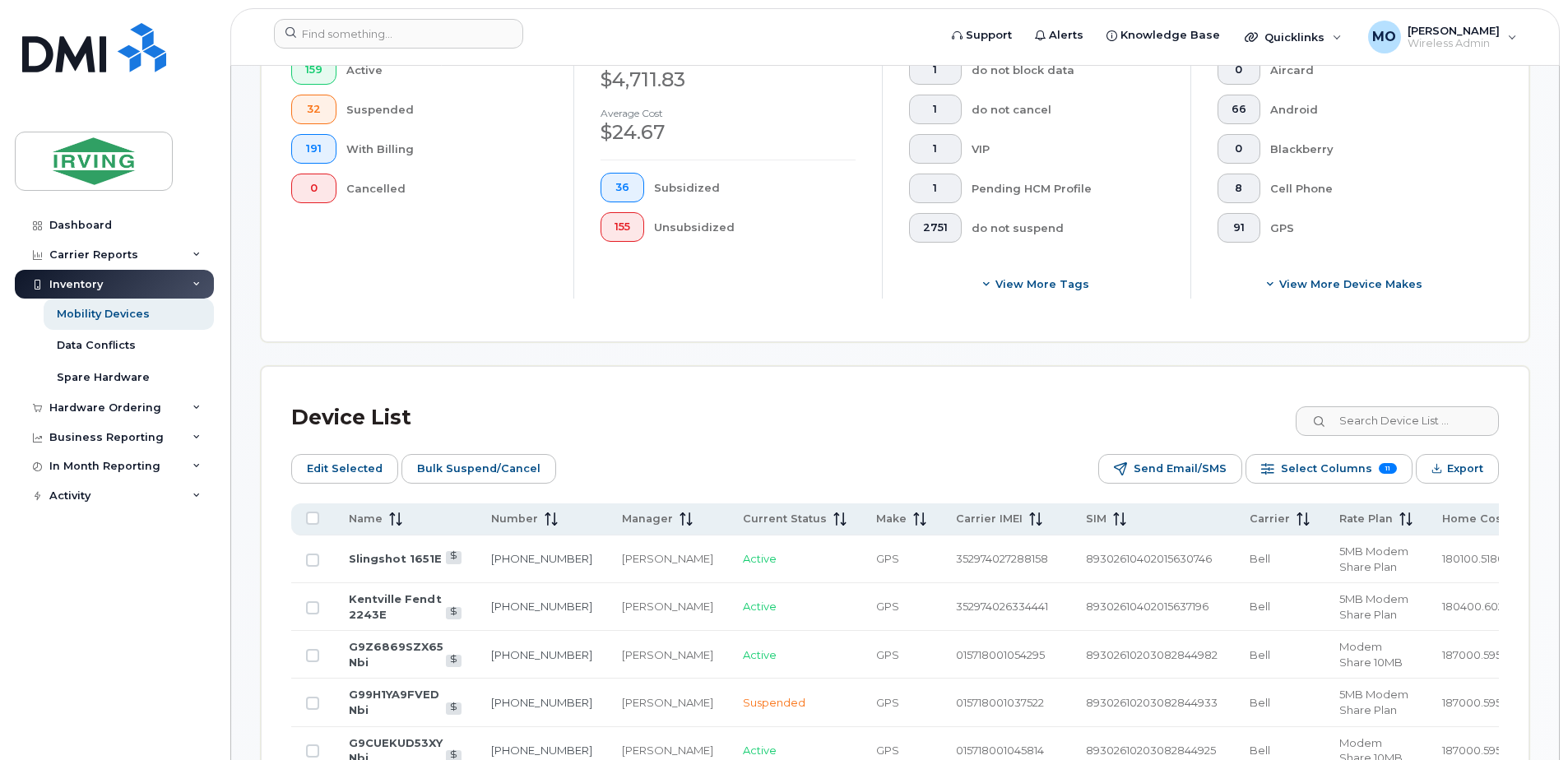
scroll to position [822, 0]
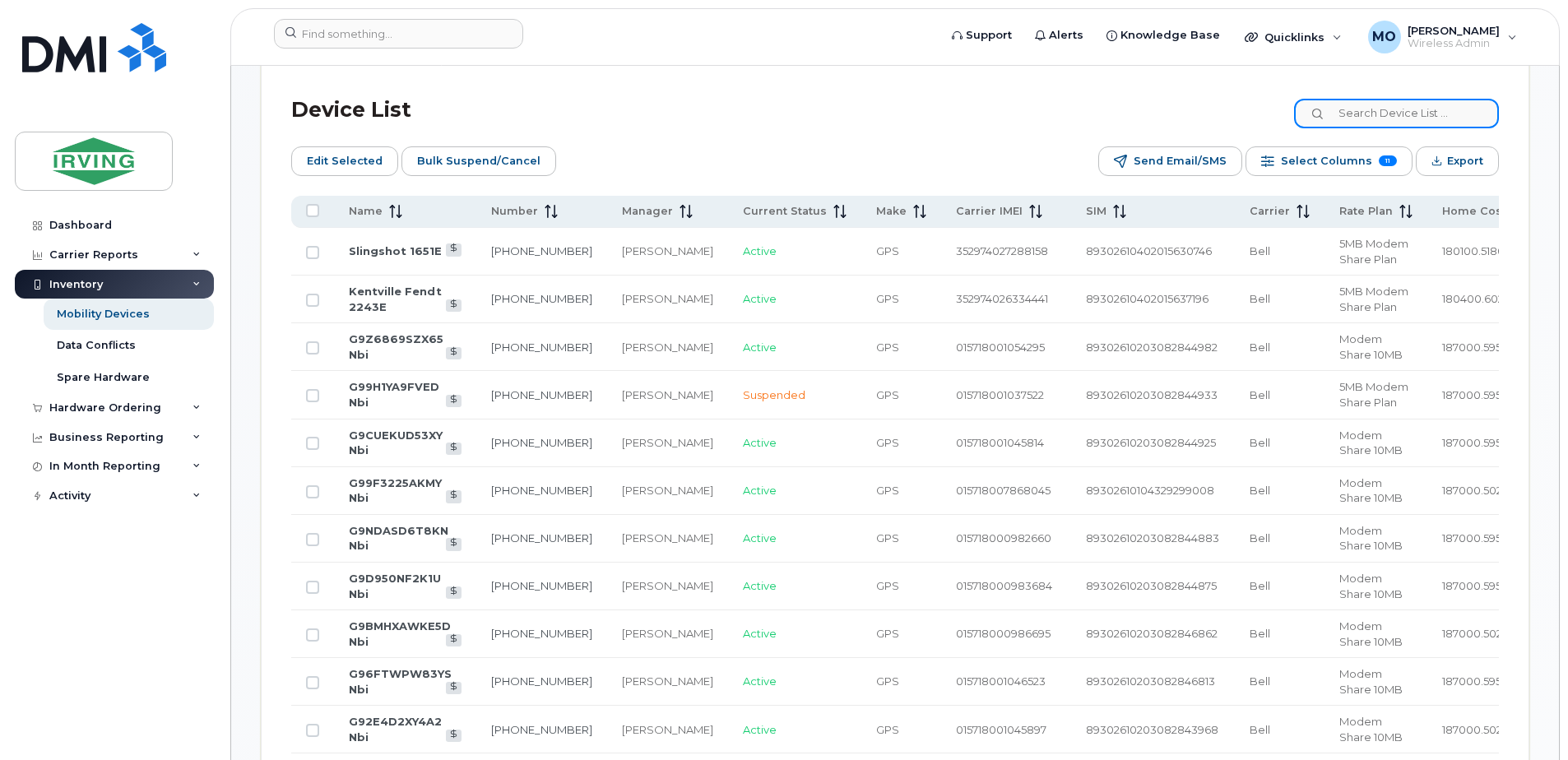
click at [1353, 119] on input at bounding box center [1396, 113] width 204 height 30
paste input "7823774008"
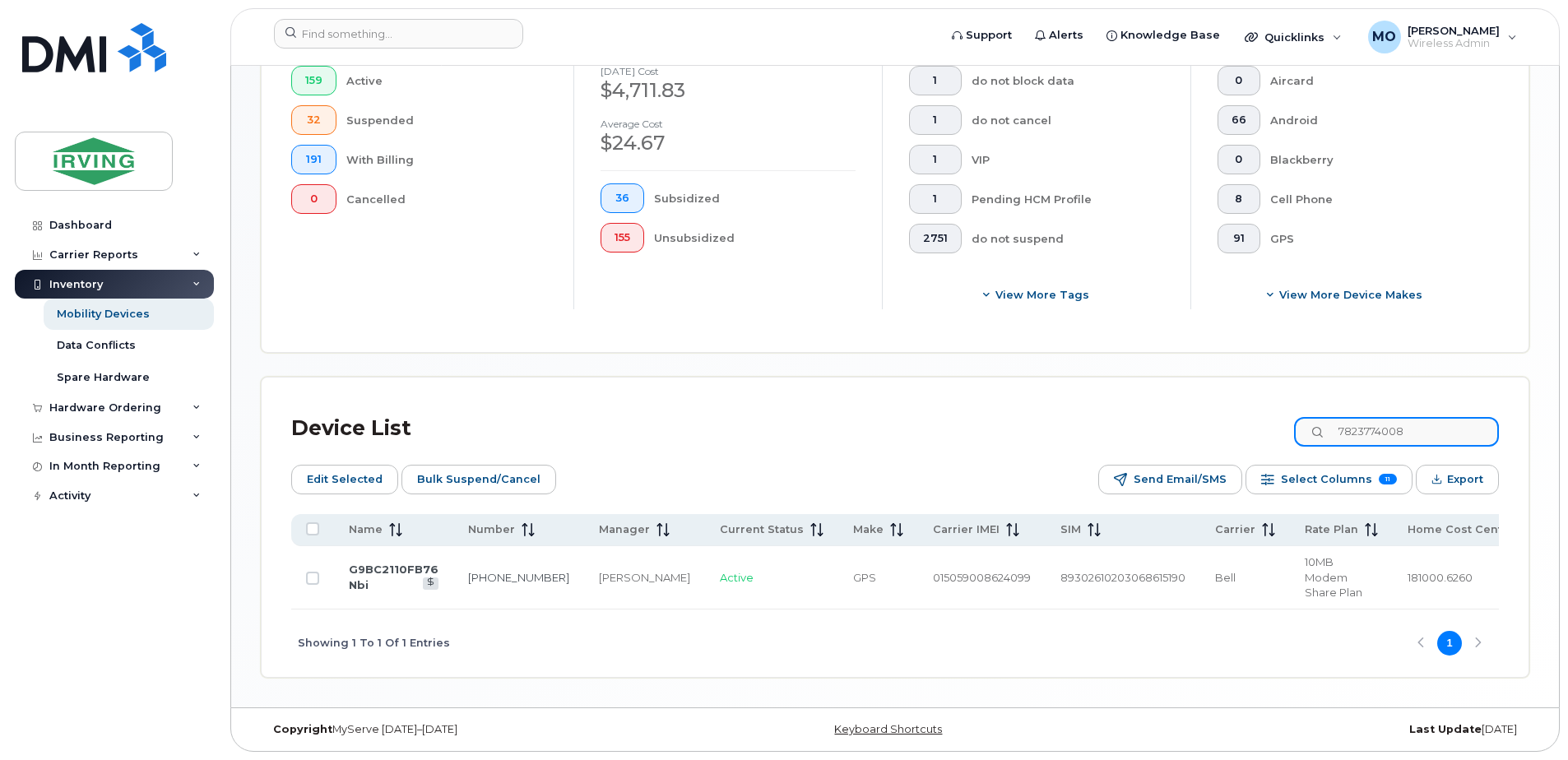
scroll to position [490, 0]
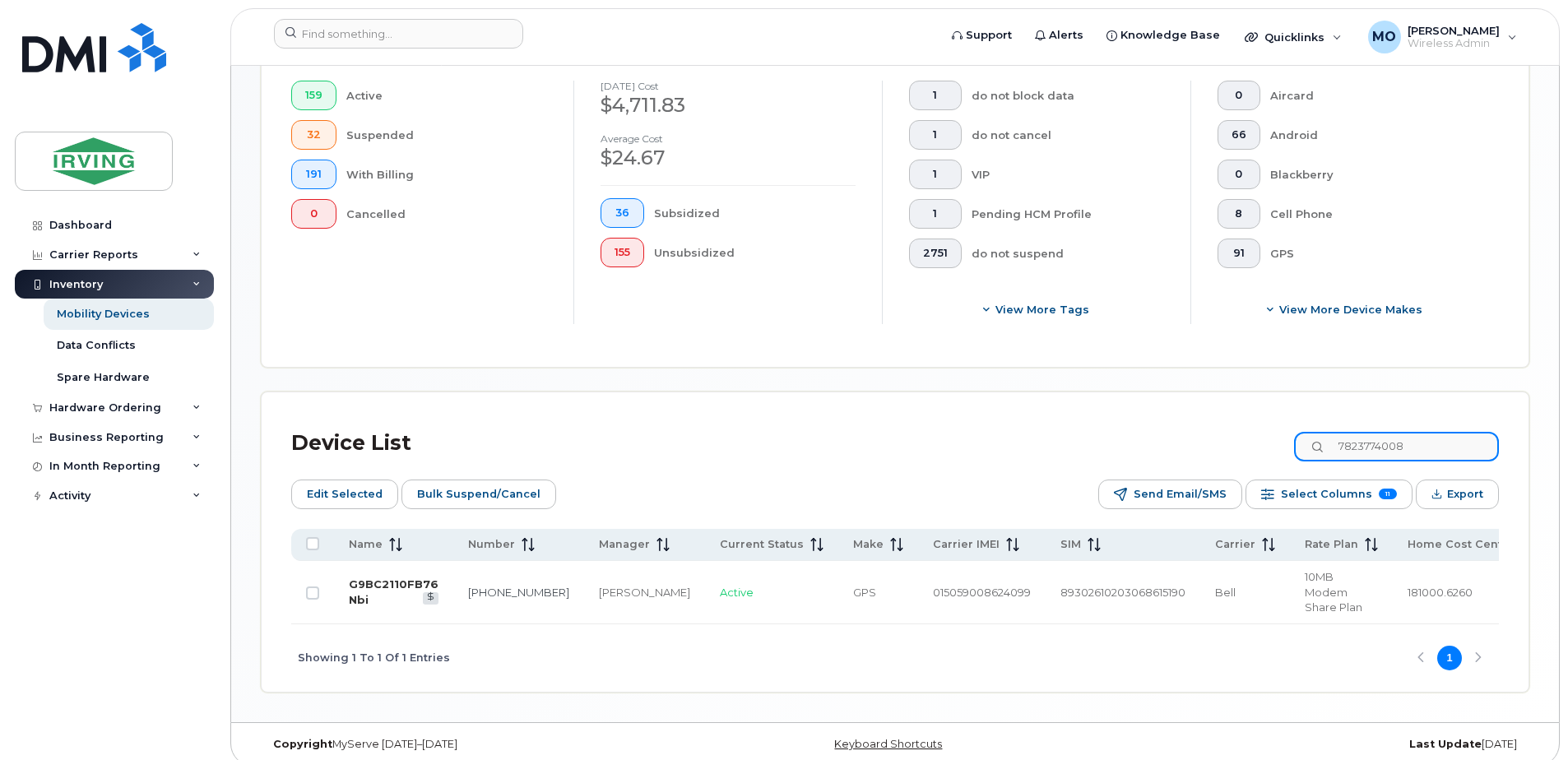
type input "7823774008"
click at [398, 580] on link "G9BC2110FB76 Nbi" at bounding box center [394, 592] width 90 height 29
